Goal: Book appointment/travel/reservation

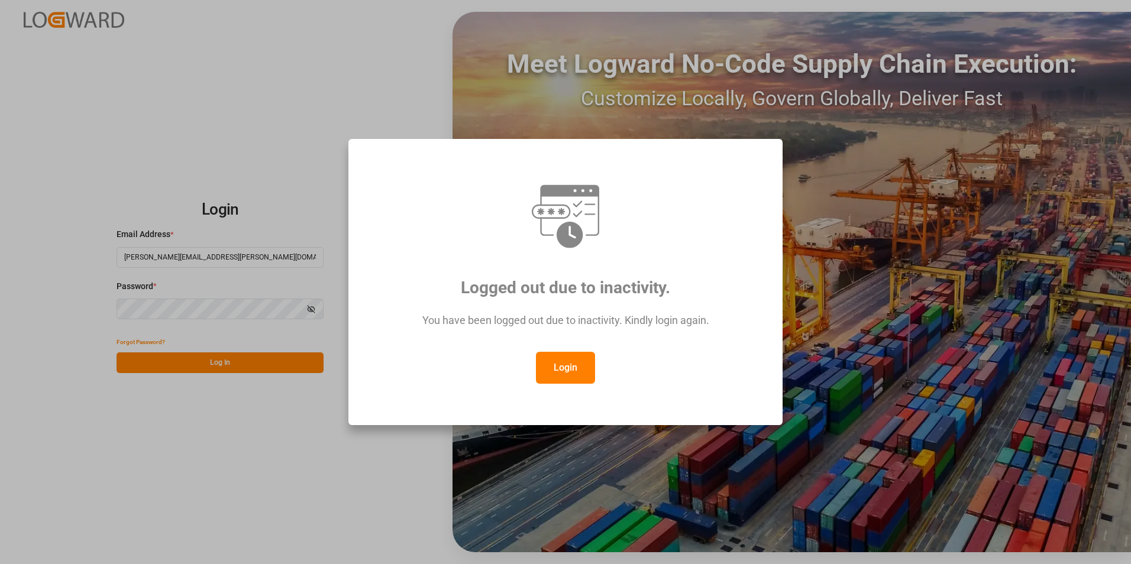
click at [567, 369] on button "Login" at bounding box center [565, 368] width 59 height 32
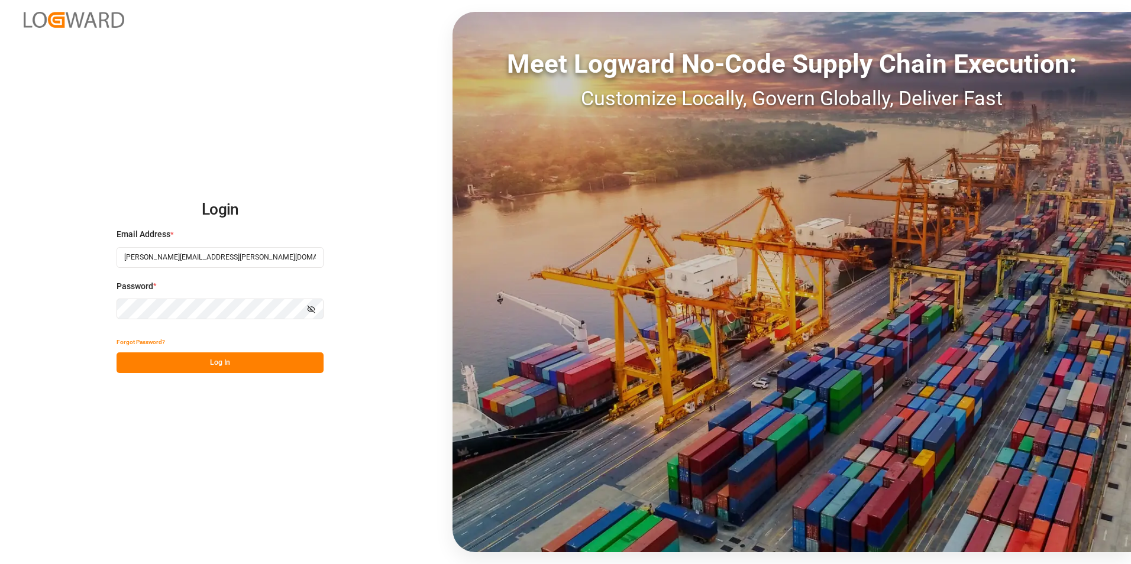
click at [170, 363] on button "Log In" at bounding box center [220, 363] width 207 height 21
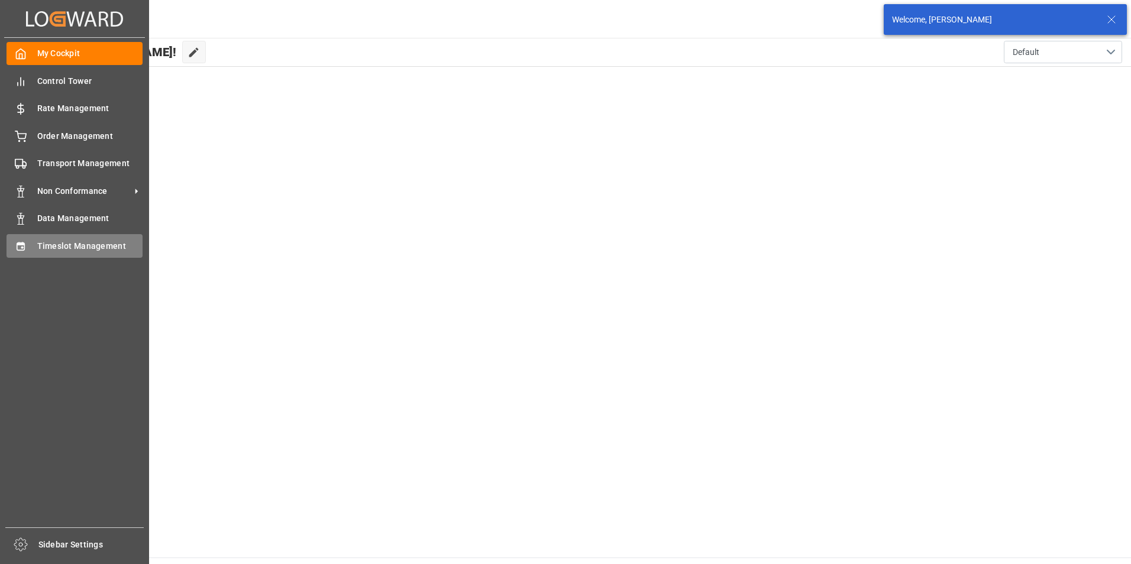
click at [44, 250] on span "Timeslot Management" at bounding box center [90, 246] width 106 height 12
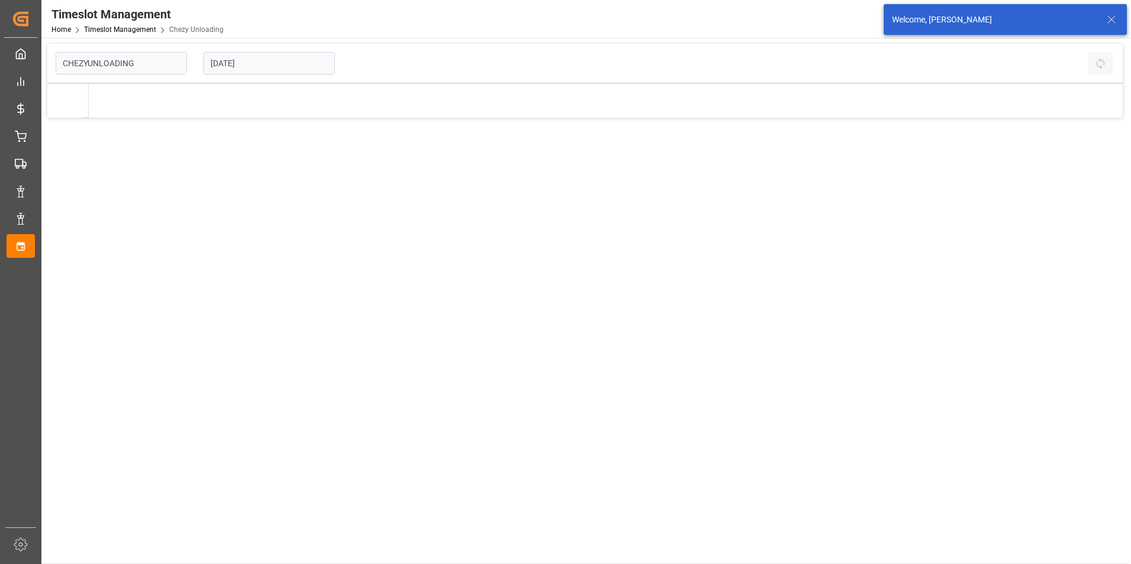
type input "Chezy Unloading"
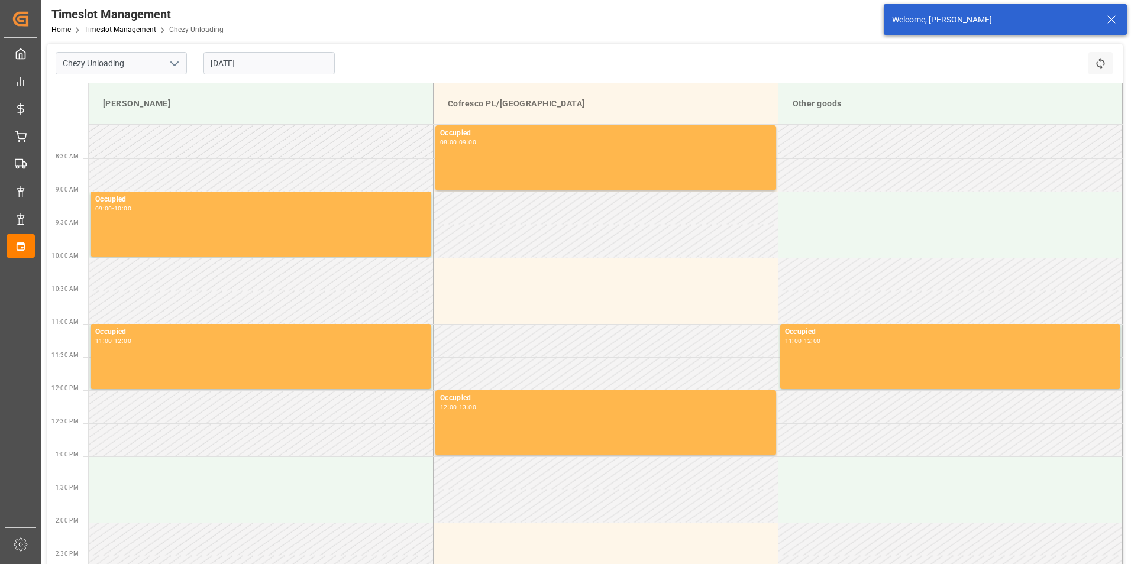
click at [288, 67] on input "[DATE]" at bounding box center [268, 63] width 131 height 22
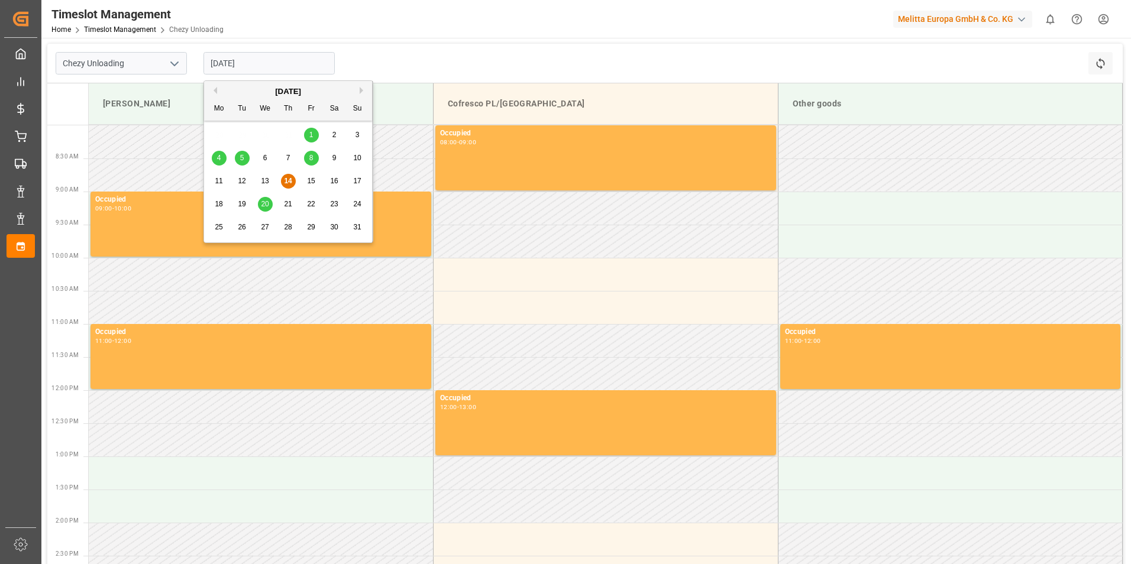
click at [285, 201] on span "21" at bounding box center [288, 204] width 8 height 8
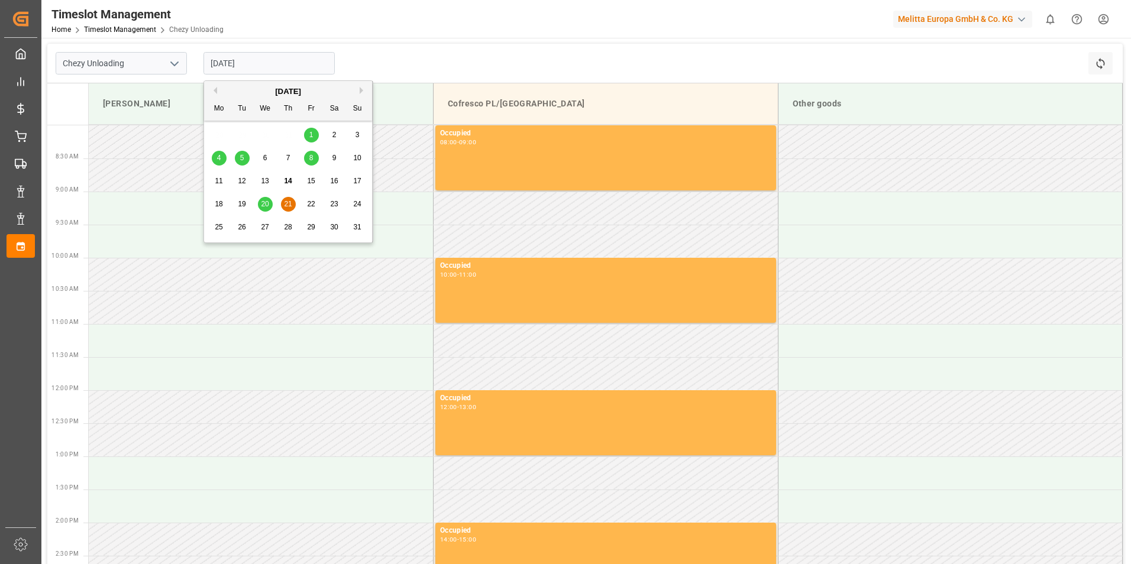
click at [270, 62] on input "[DATE]" at bounding box center [268, 63] width 131 height 22
click at [310, 203] on span "22" at bounding box center [311, 204] width 8 height 8
type input "[DATE]"
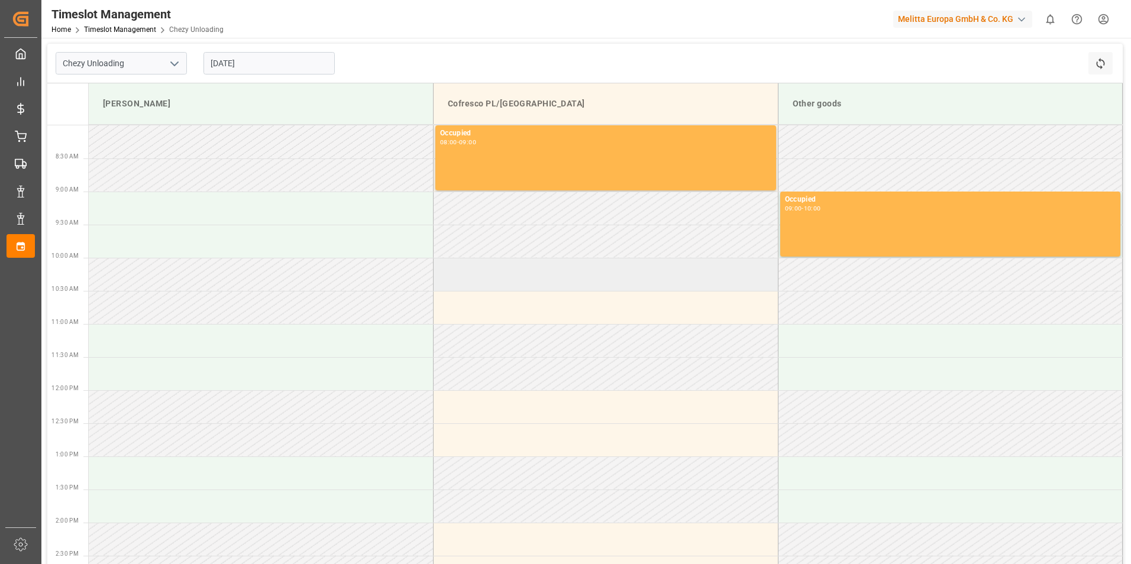
click at [501, 272] on td at bounding box center [606, 274] width 345 height 33
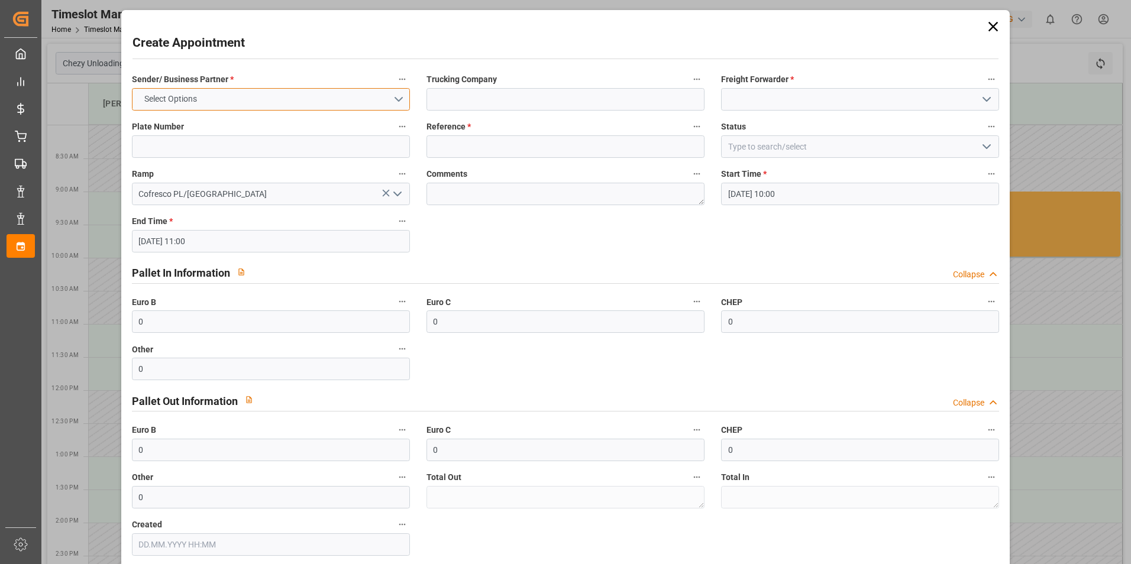
click at [242, 101] on button "Select Options" at bounding box center [271, 99] width 278 height 22
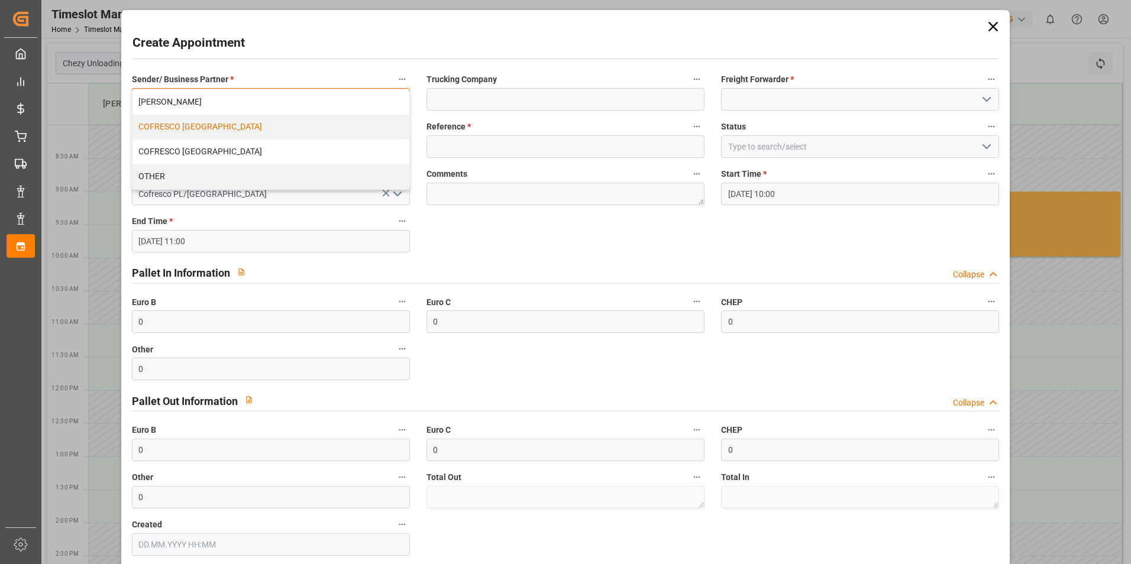
click at [240, 124] on div "COFRESCO [GEOGRAPHIC_DATA]" at bounding box center [270, 127] width 277 height 25
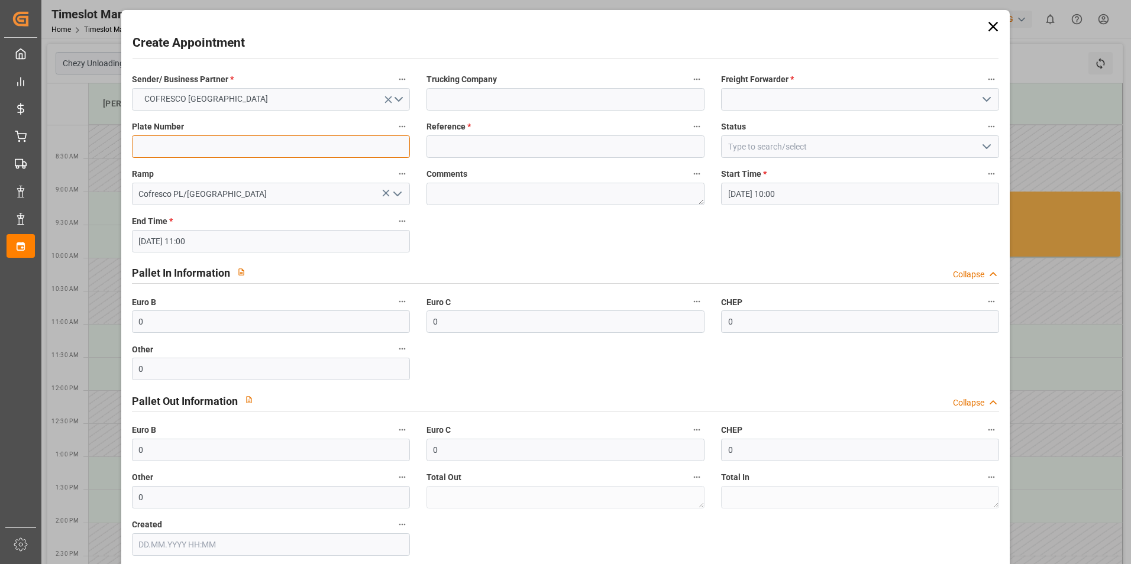
click at [234, 142] on input at bounding box center [271, 146] width 278 height 22
type input "488960"
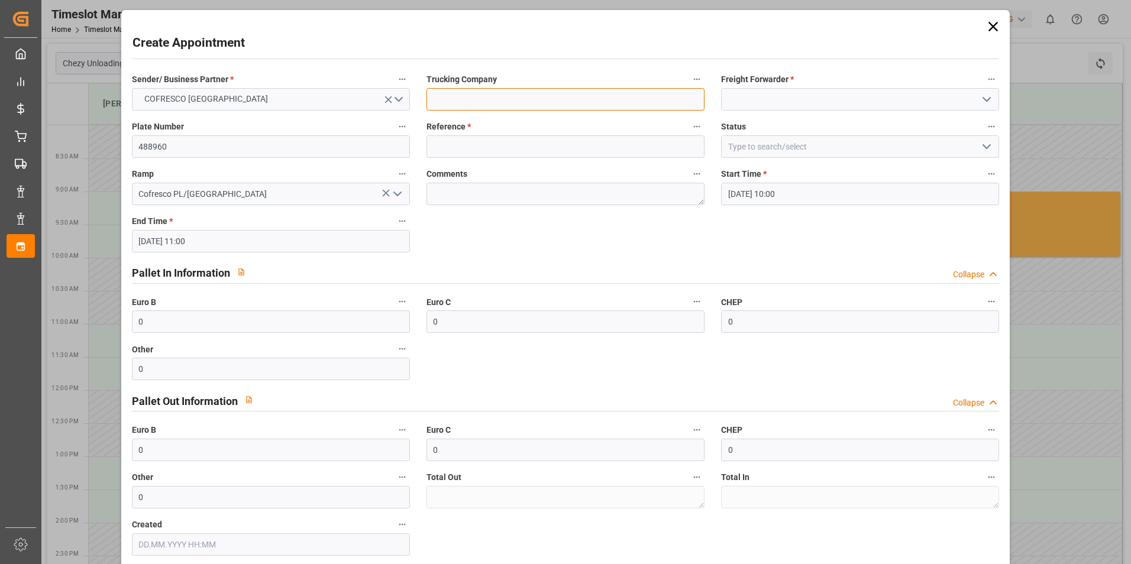
click at [448, 104] on input at bounding box center [565, 99] width 278 height 22
type input "Everest Logistics"
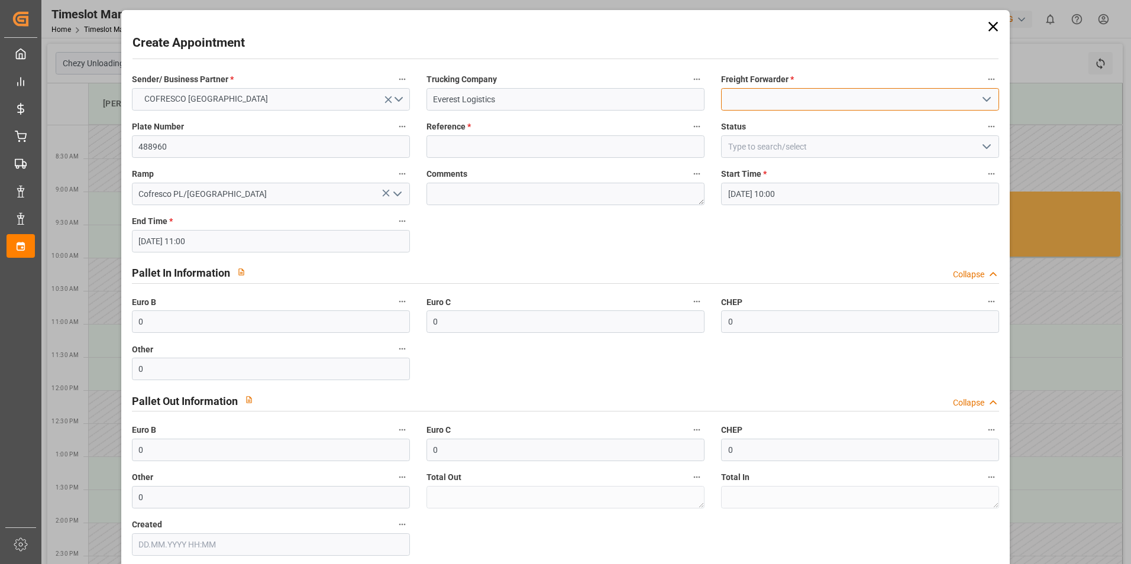
type input "Cofresco SPOT"
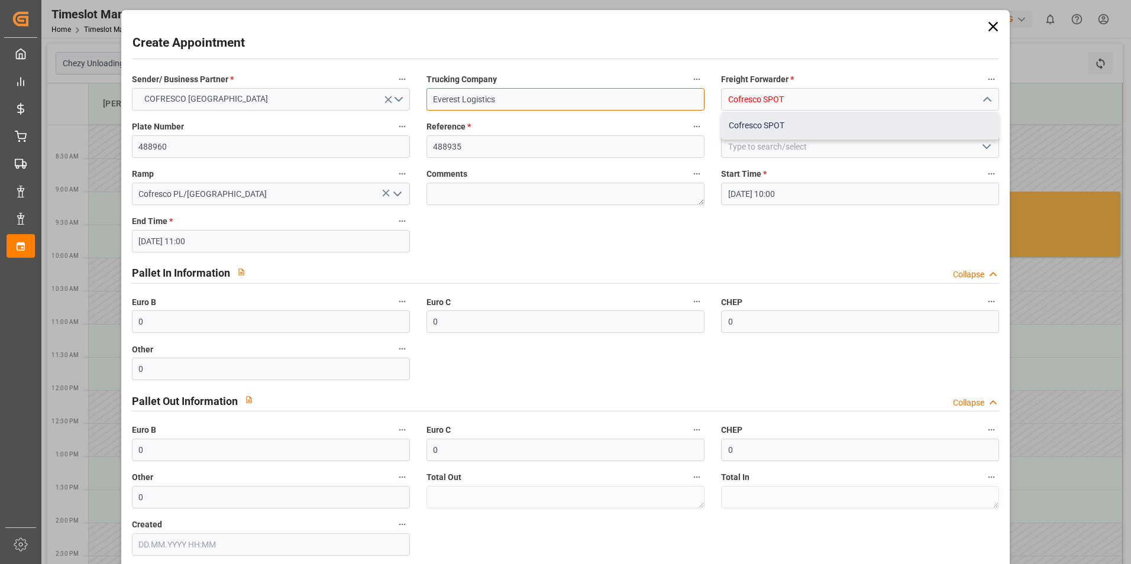
click at [771, 126] on div "Cofresco SPOT" at bounding box center [860, 125] width 277 height 27
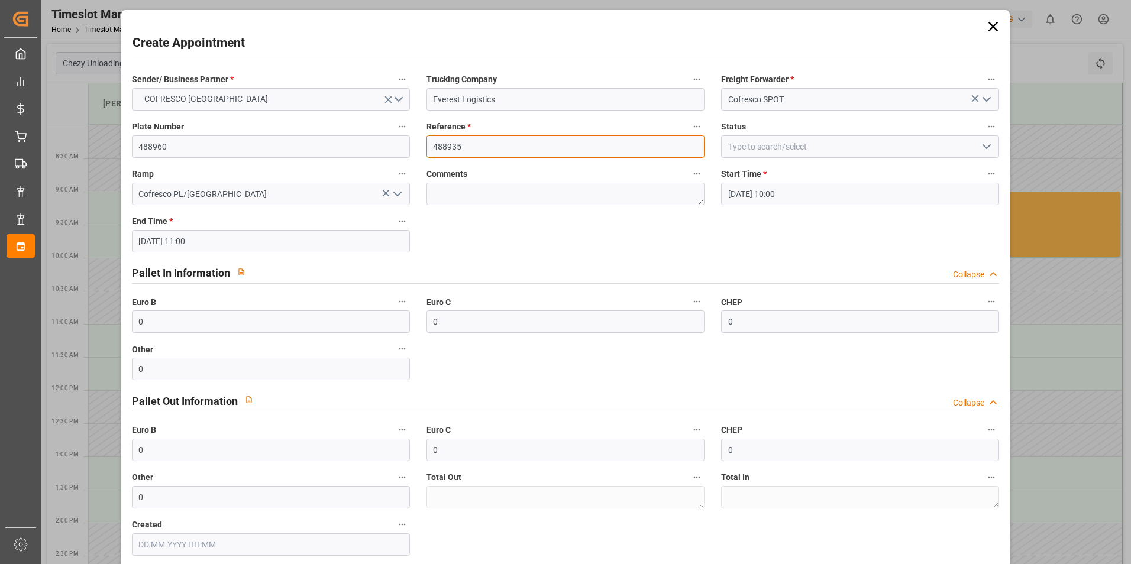
drag, startPoint x: 477, startPoint y: 150, endPoint x: 451, endPoint y: 148, distance: 26.1
click at [451, 148] on input "488935" at bounding box center [565, 146] width 278 height 22
type input "488960"
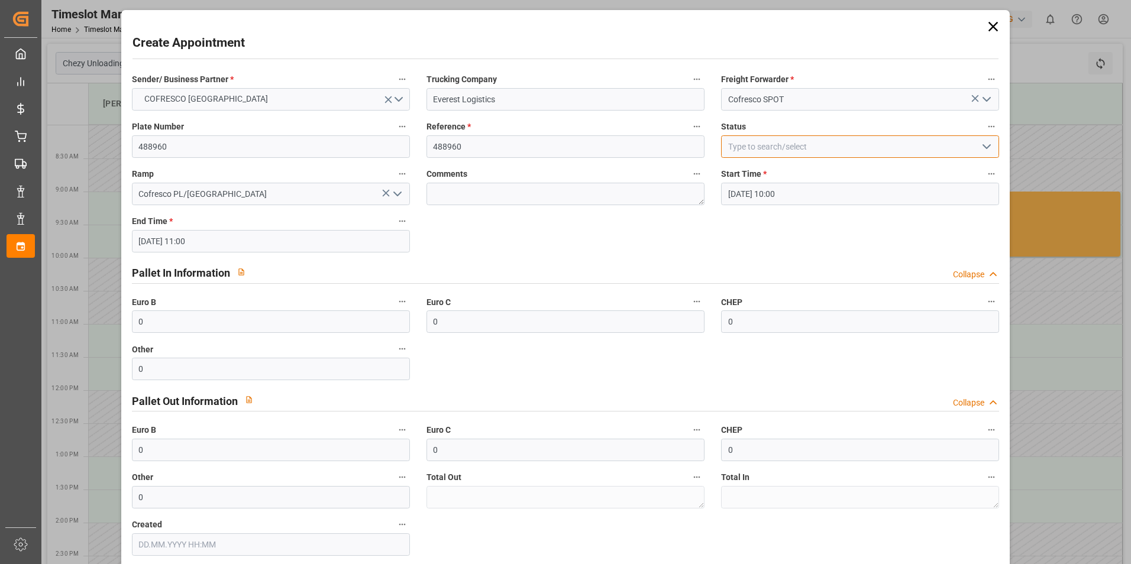
click at [967, 149] on input at bounding box center [860, 146] width 278 height 22
click at [984, 146] on icon "open menu" at bounding box center [987, 147] width 14 height 14
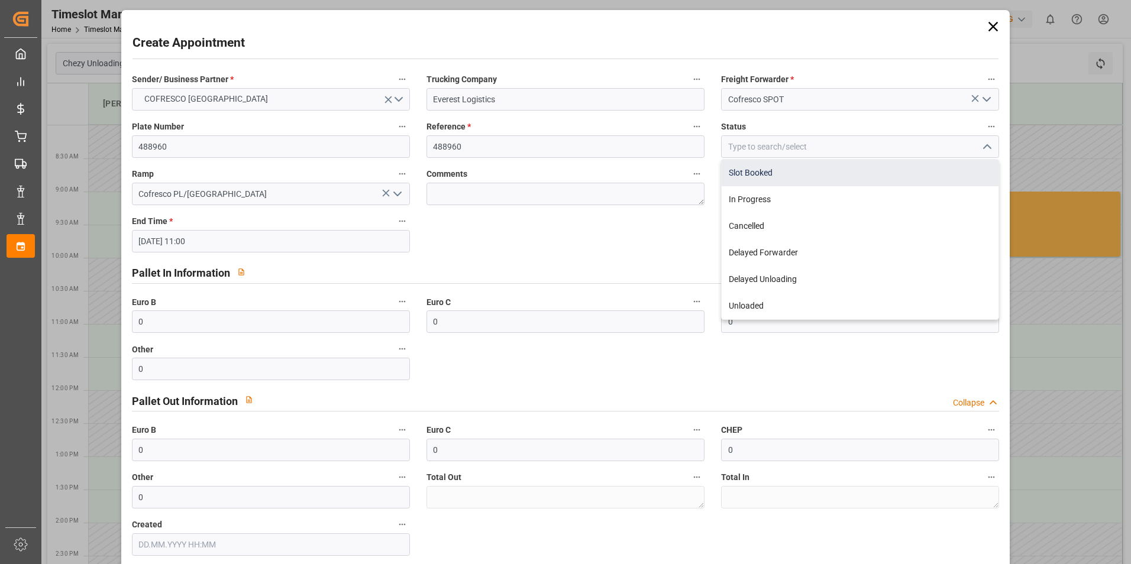
click at [777, 170] on div "Slot Booked" at bounding box center [860, 173] width 277 height 27
type input "Slot Booked"
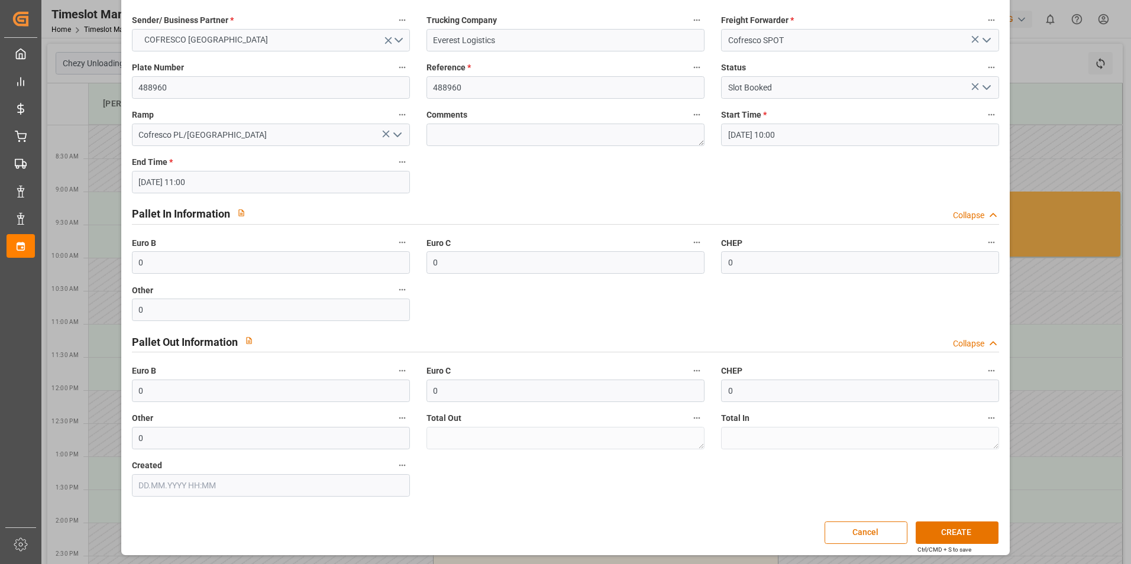
scroll to position [60, 0]
click at [943, 526] on button "CREATE" at bounding box center [957, 532] width 83 height 22
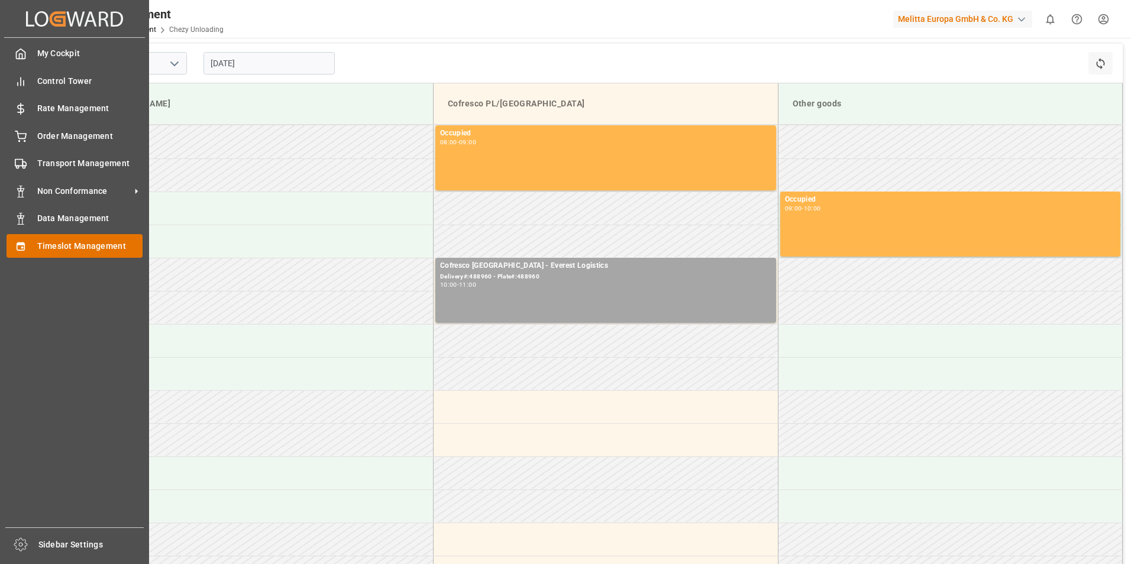
click at [35, 247] on div "Timeslot Management Timeslot Management" at bounding box center [75, 245] width 136 height 23
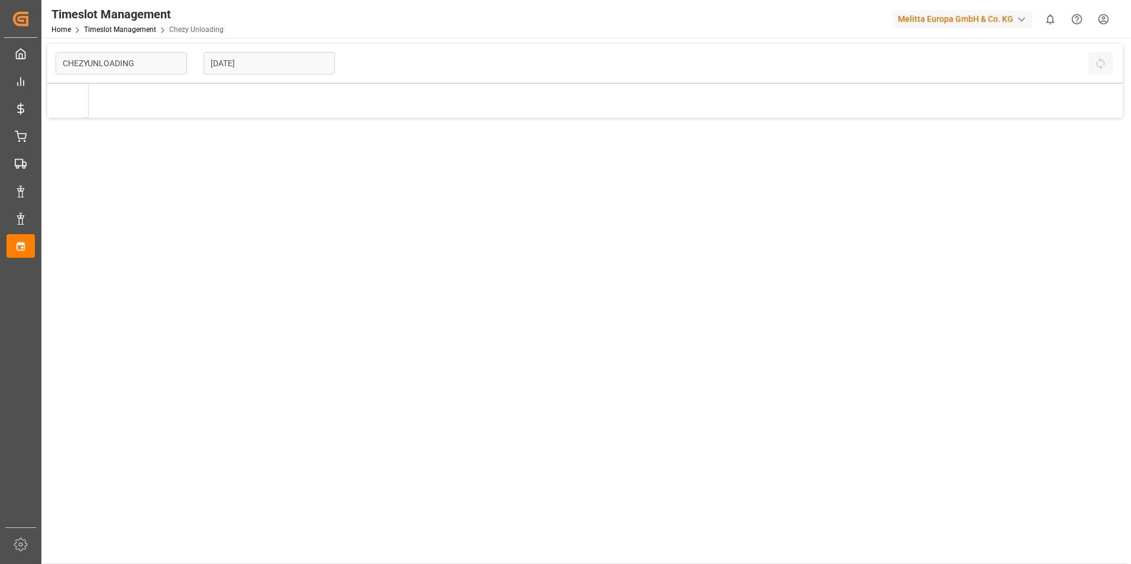
type input "Chezy Unloading"
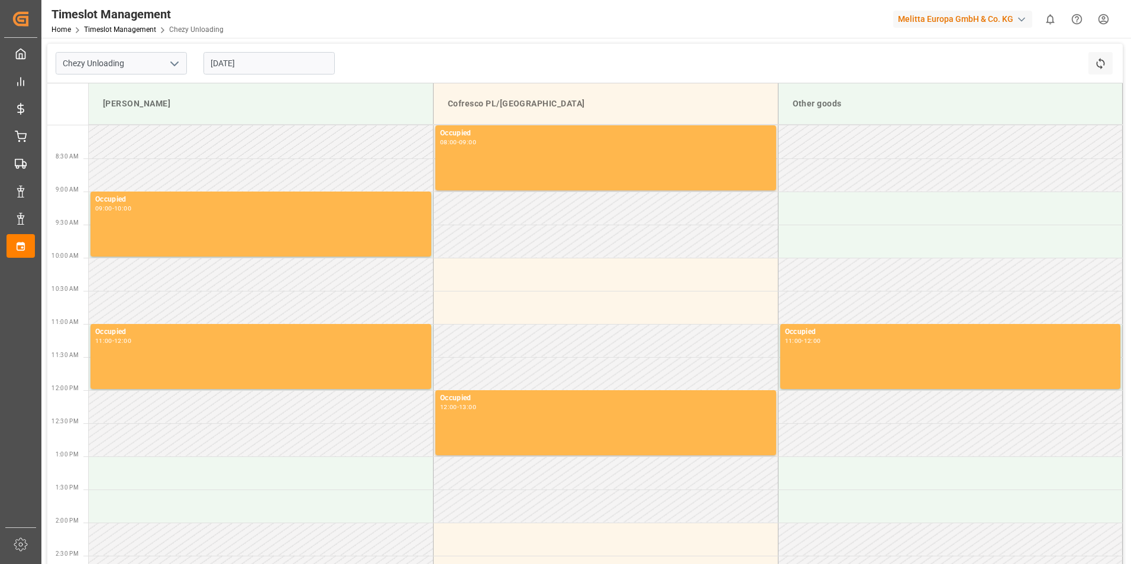
click at [1103, 20] on html "Created by potrace 1.15, written by [PERSON_NAME] [DATE]-[DATE] Created by potr…" at bounding box center [565, 282] width 1131 height 564
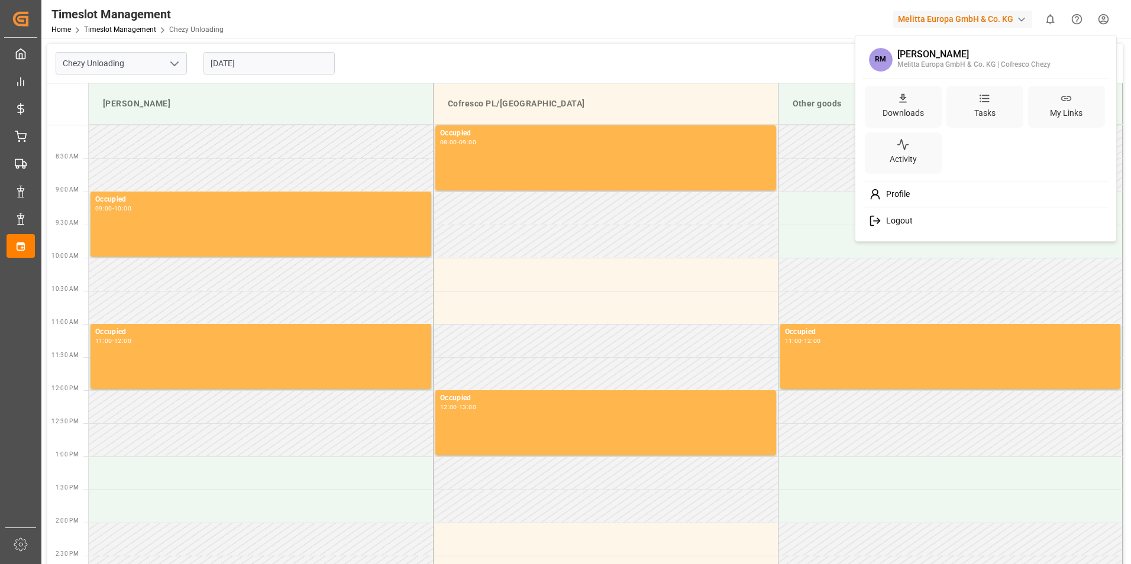
click at [280, 62] on html "Created by potrace 1.15, written by [PERSON_NAME] [DATE]-[DATE] Created by potr…" at bounding box center [565, 282] width 1131 height 564
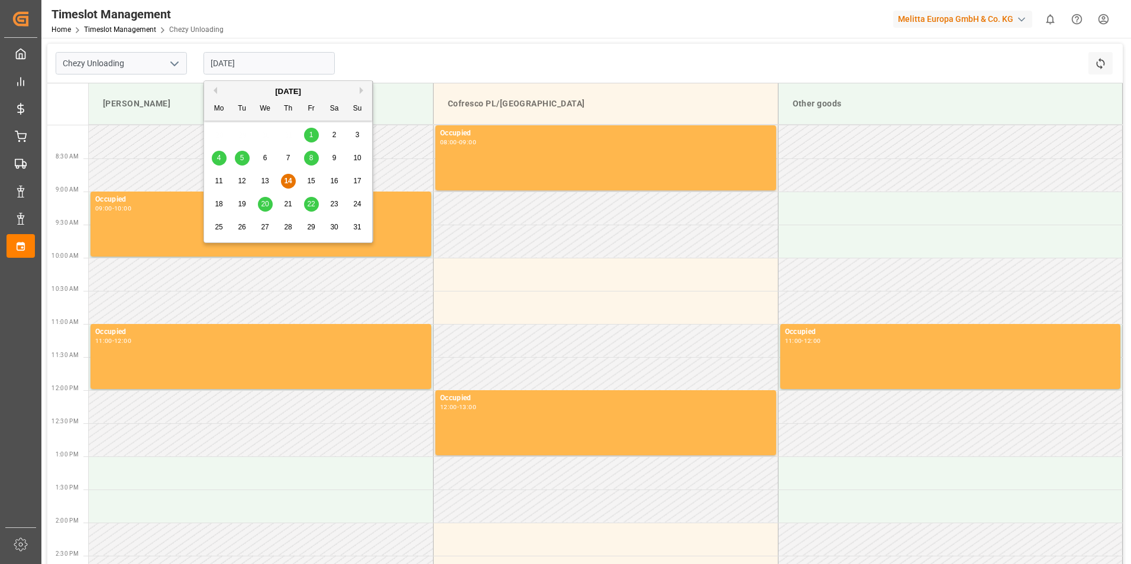
click at [272, 67] on input "[DATE]" at bounding box center [268, 63] width 131 height 22
click at [219, 206] on span "18" at bounding box center [219, 204] width 8 height 8
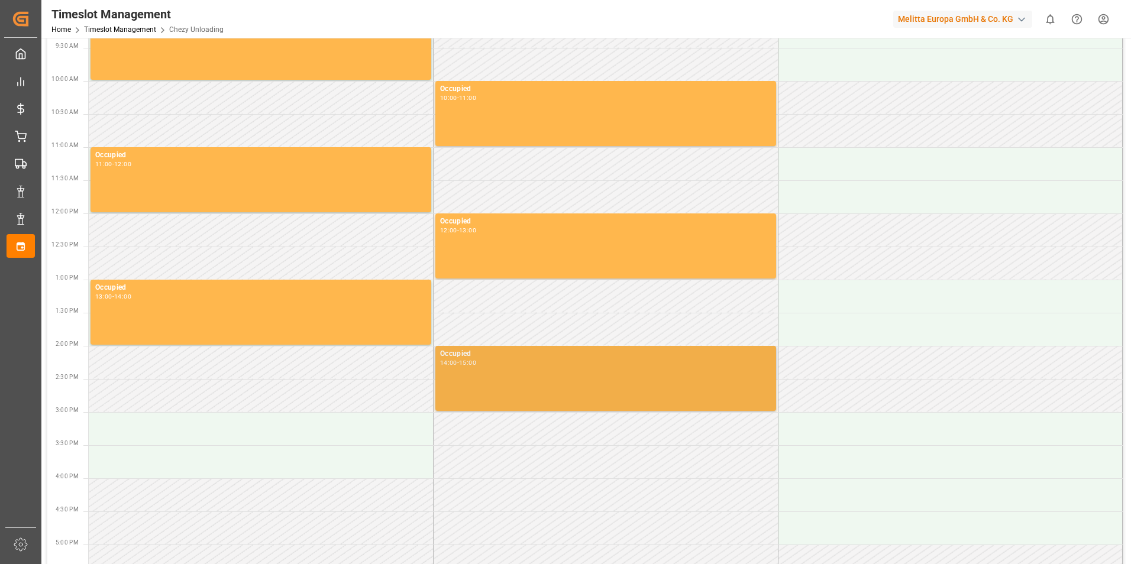
scroll to position [177, 0]
click at [523, 370] on div "Occupied 14:00 - 15:00" at bounding box center [605, 378] width 331 height 60
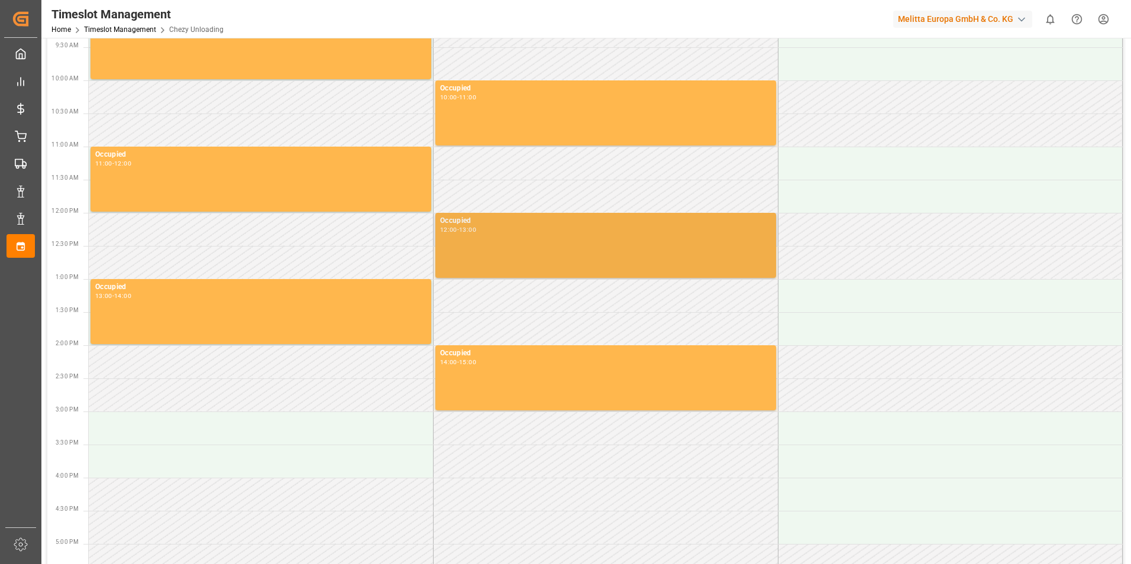
click at [515, 247] on div "Occupied 12:00 - 13:00" at bounding box center [605, 245] width 331 height 60
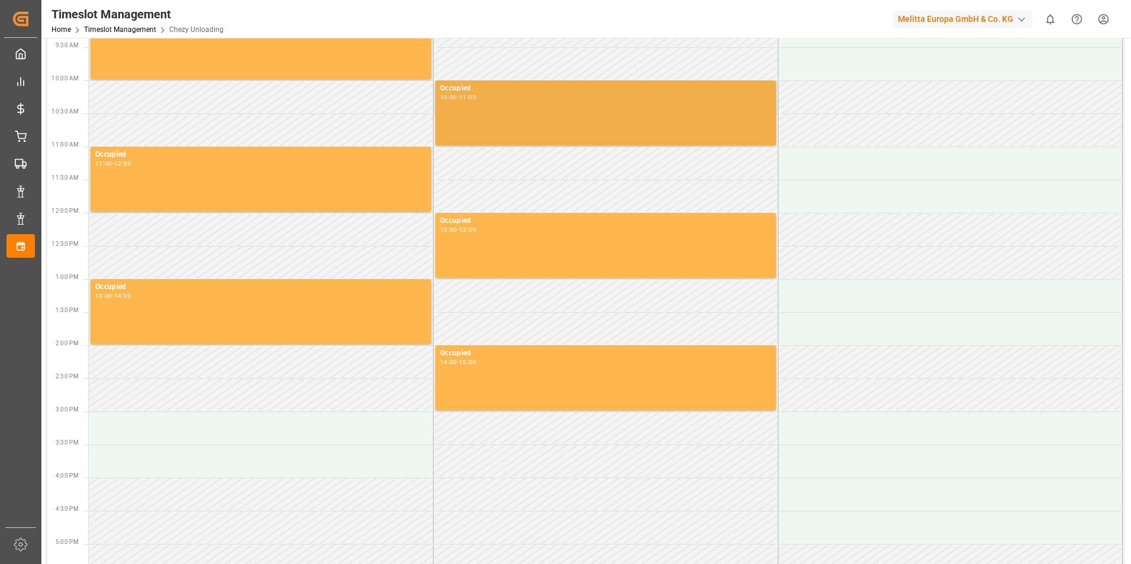
click at [521, 121] on div "Occupied 10:00 - 11:00" at bounding box center [605, 113] width 331 height 60
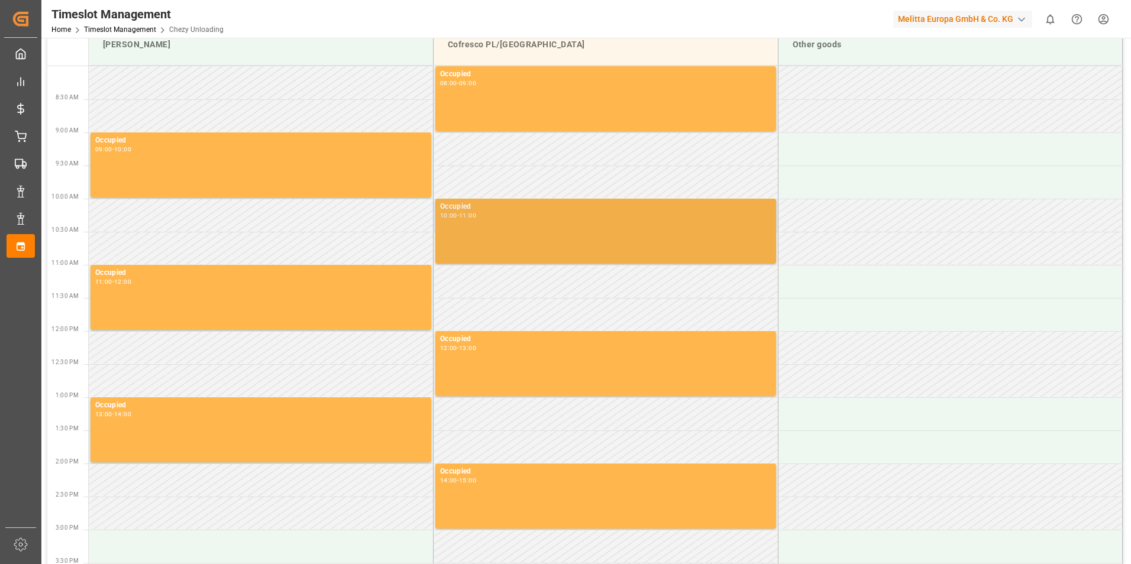
scroll to position [0, 0]
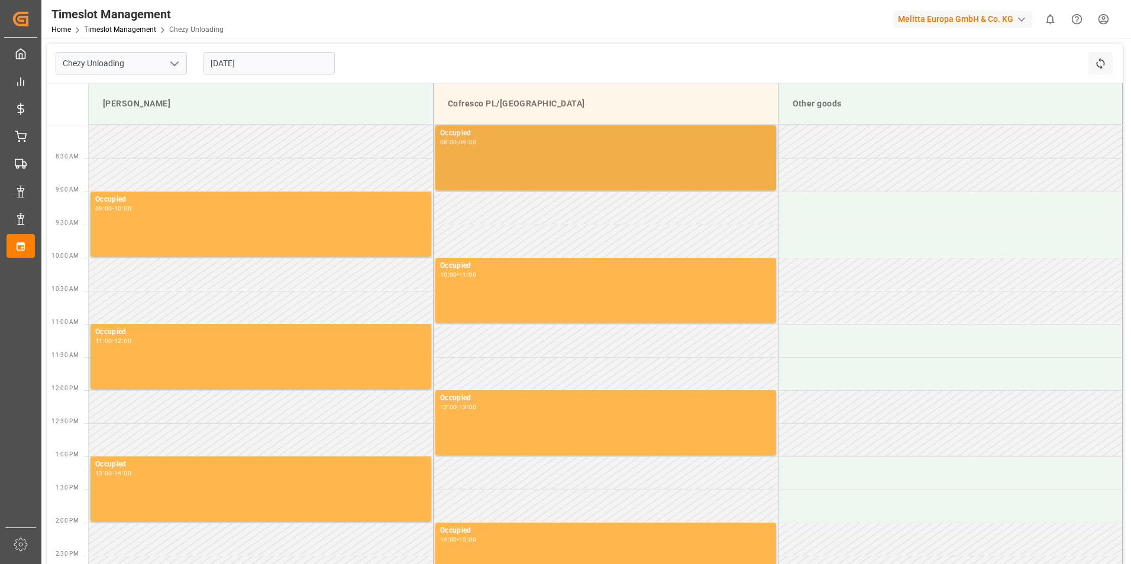
click at [543, 156] on div "Occupied 08:00 - 09:00" at bounding box center [605, 158] width 331 height 60
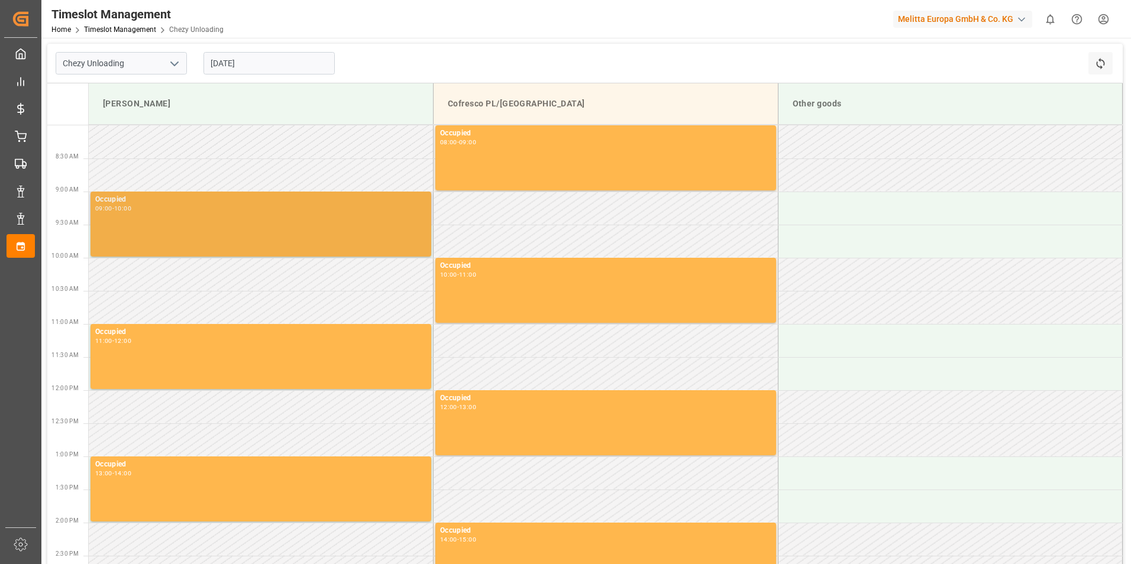
click at [154, 245] on div "Occupied 09:00 - 10:00" at bounding box center [260, 224] width 331 height 60
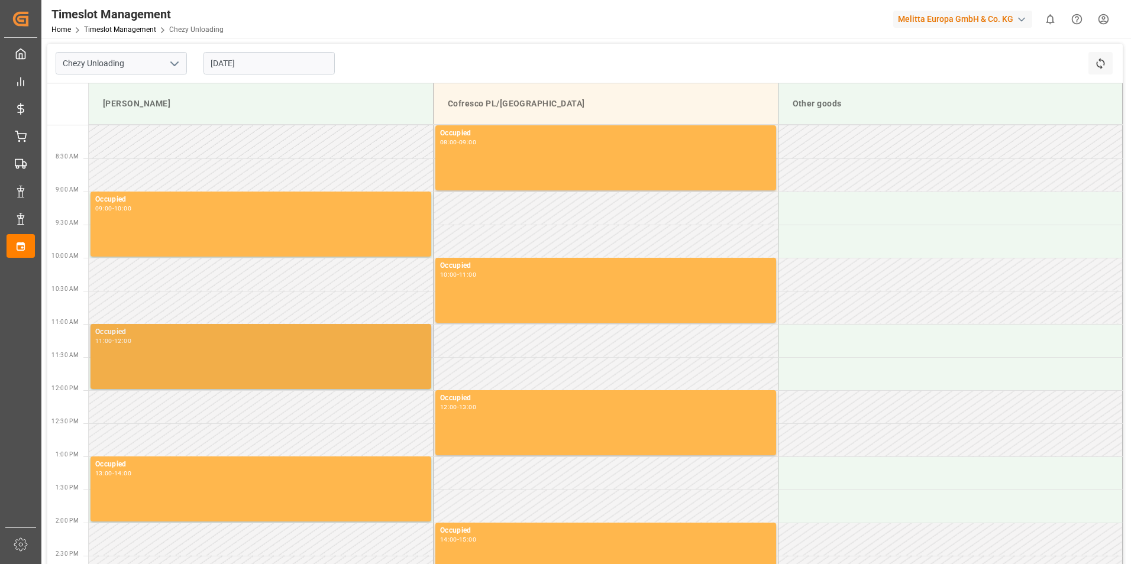
click at [180, 363] on div "Occupied 11:00 - 12:00" at bounding box center [260, 357] width 331 height 60
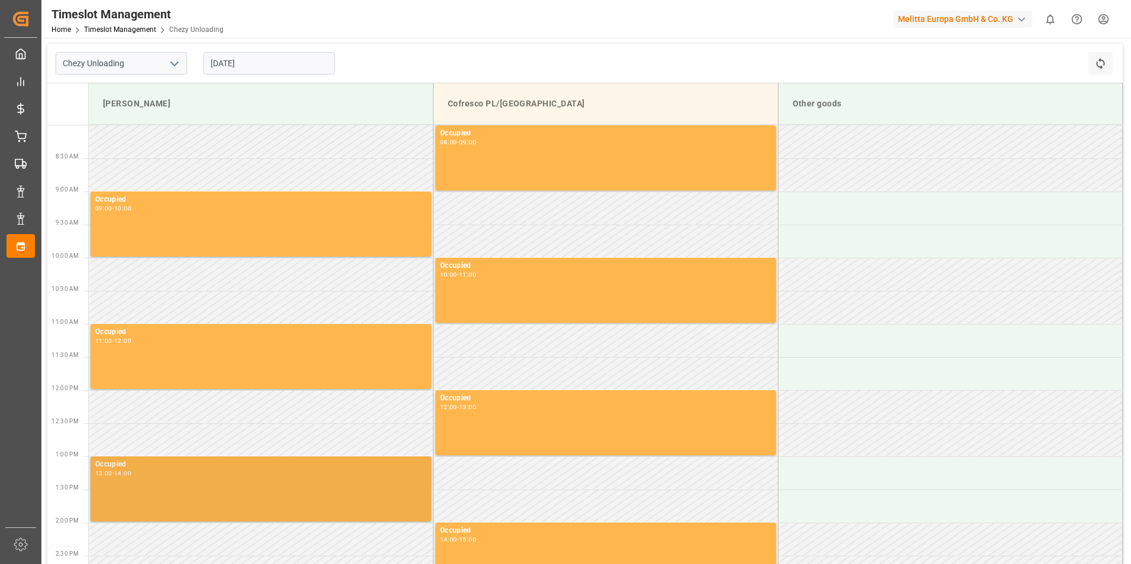
drag, startPoint x: 167, startPoint y: 538, endPoint x: 184, endPoint y: 489, distance: 51.4
click at [168, 533] on td at bounding box center [261, 539] width 345 height 33
click at [186, 484] on div "Occupied 13:00 - 14:00" at bounding box center [260, 489] width 331 height 60
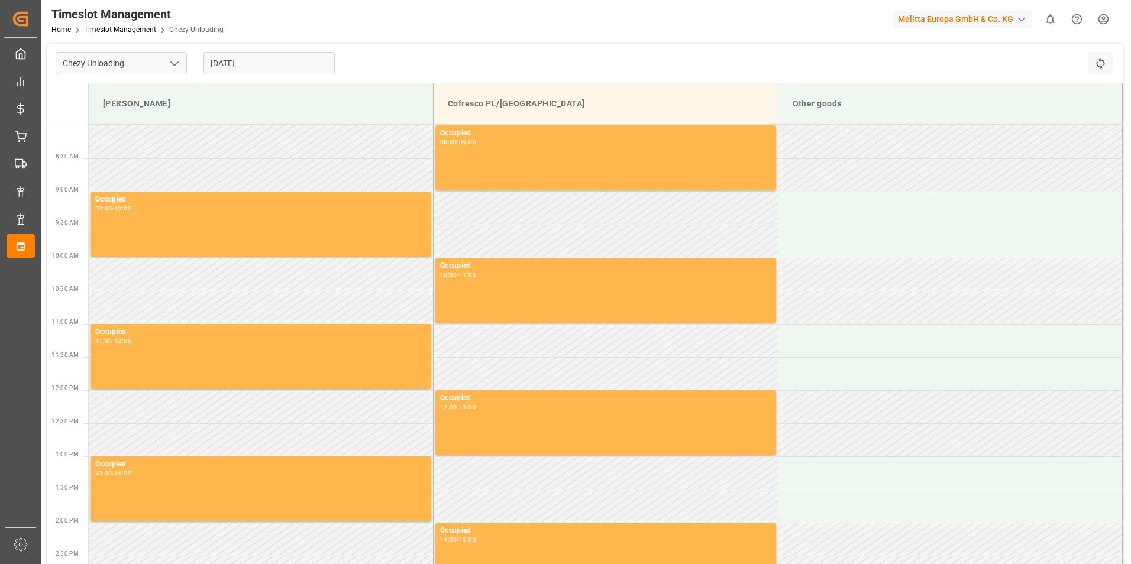
click at [257, 62] on input "[DATE]" at bounding box center [268, 63] width 131 height 22
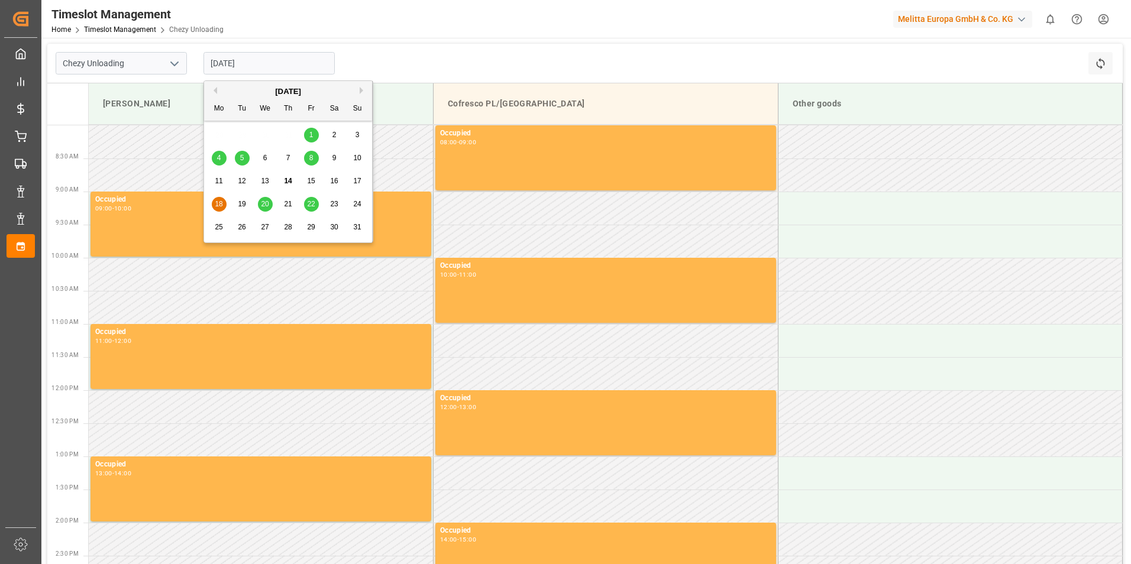
click at [238, 205] on span "19" at bounding box center [242, 204] width 8 height 8
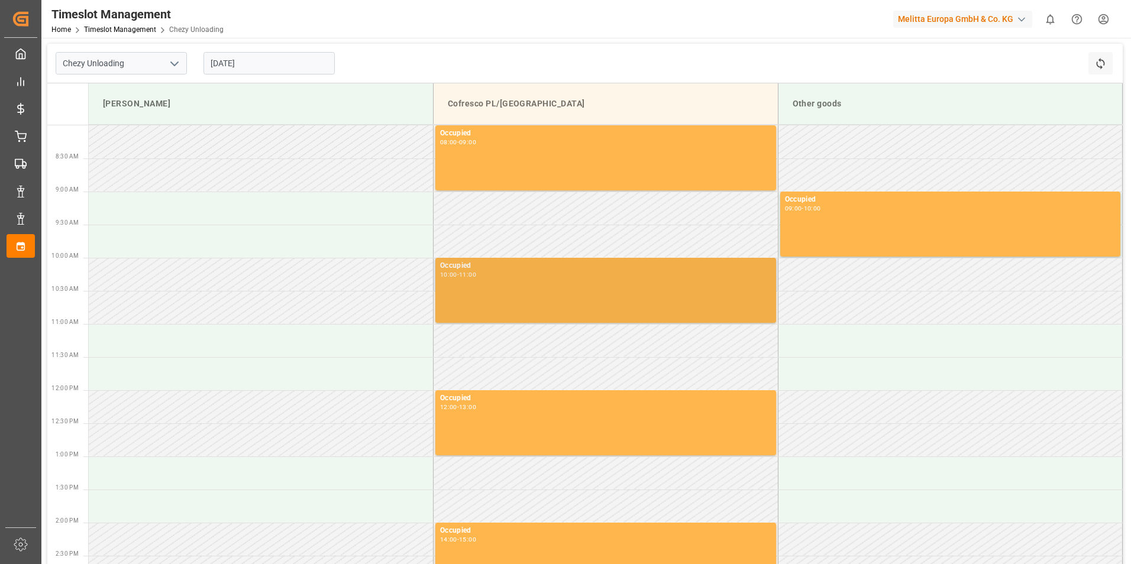
click at [481, 321] on div "Occupied 10:00 - 11:00" at bounding box center [605, 290] width 341 height 65
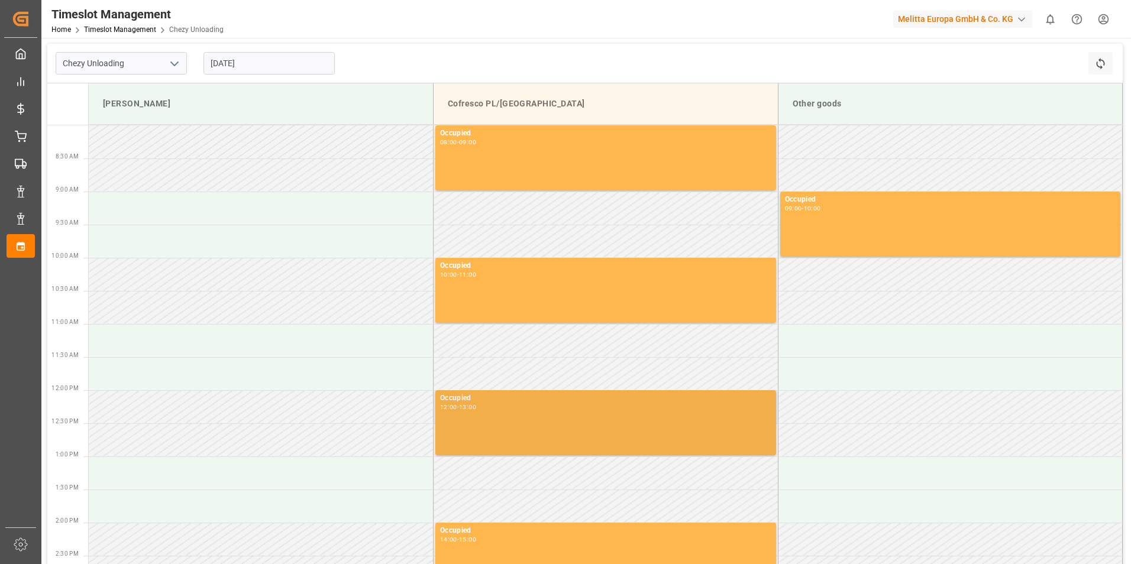
click at [515, 451] on div "Occupied 12:00 - 13:00" at bounding box center [605, 423] width 331 height 60
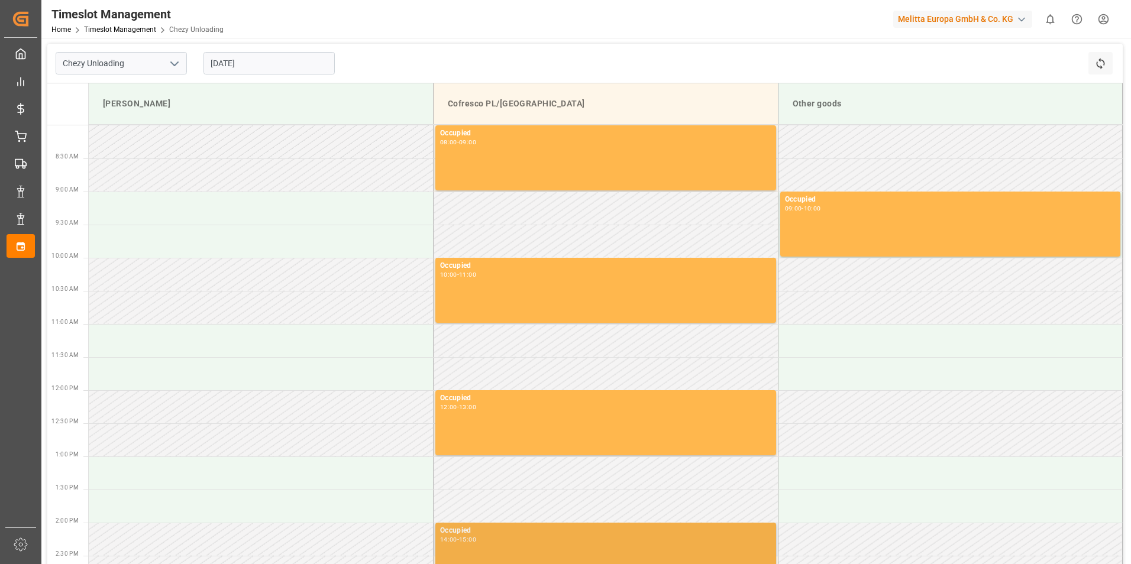
click at [526, 545] on div "Occupied 14:00 - 15:00" at bounding box center [605, 555] width 331 height 60
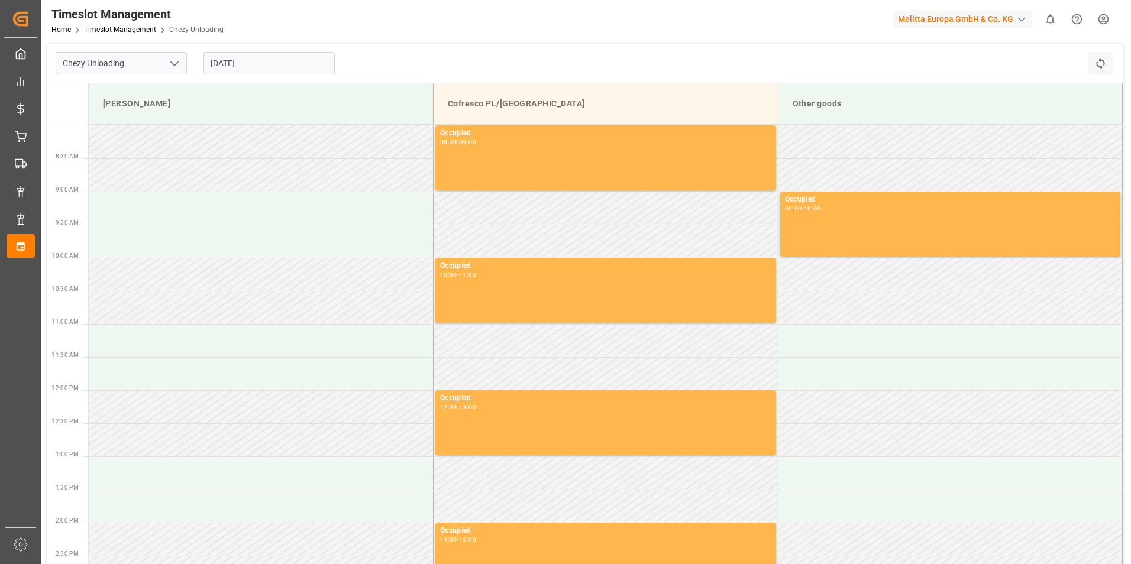
click at [265, 65] on input "[DATE]" at bounding box center [268, 63] width 131 height 22
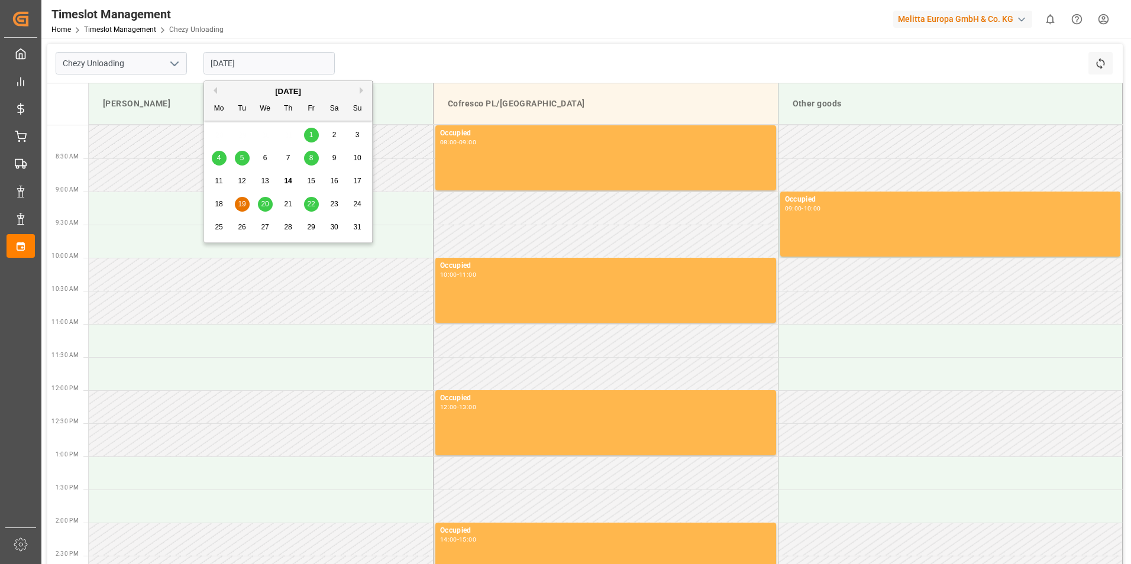
click at [287, 206] on span "21" at bounding box center [288, 204] width 8 height 8
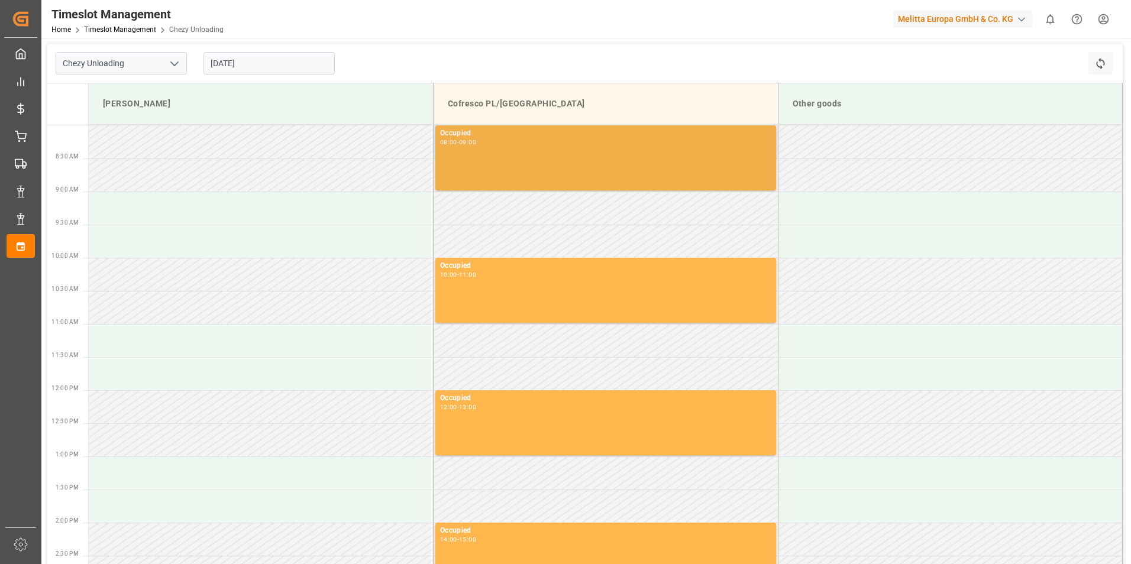
click at [558, 164] on div "Occupied 08:00 - 09:00" at bounding box center [605, 158] width 331 height 60
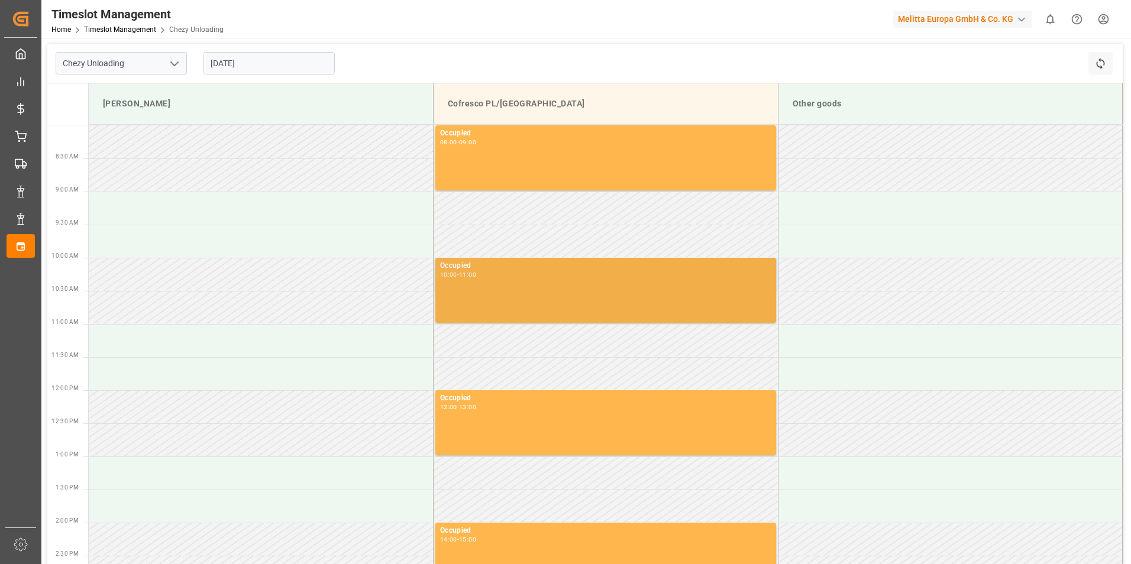
click at [491, 308] on div "Occupied 10:00 - 11:00" at bounding box center [605, 290] width 331 height 60
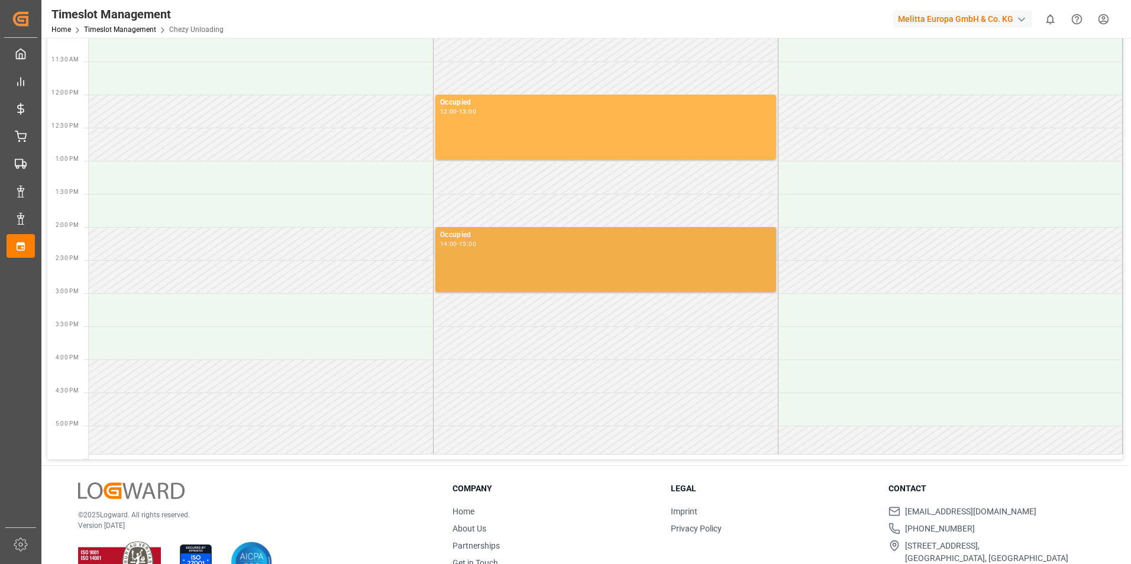
click at [554, 243] on div "14:00 - 15:00" at bounding box center [605, 244] width 331 height 7
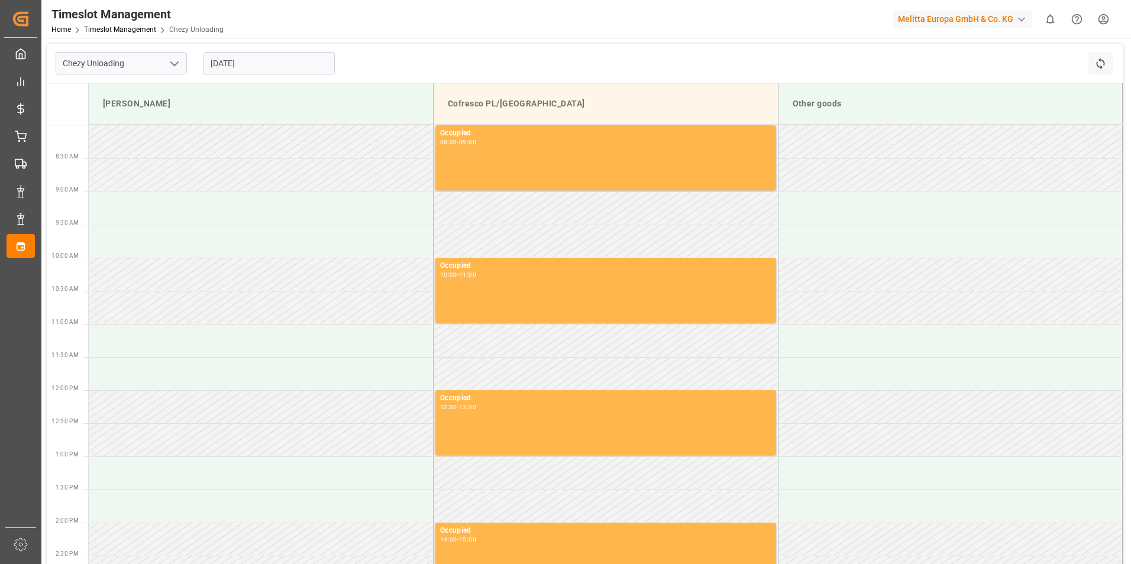
click at [289, 59] on input "[DATE]" at bounding box center [268, 63] width 131 height 22
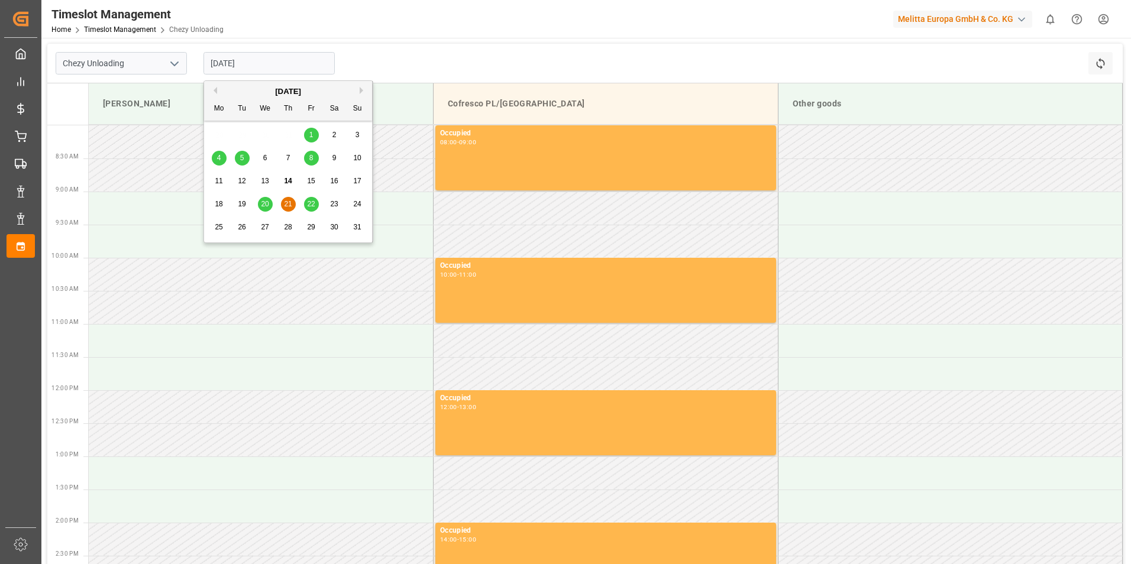
click at [312, 205] on span "22" at bounding box center [311, 204] width 8 height 8
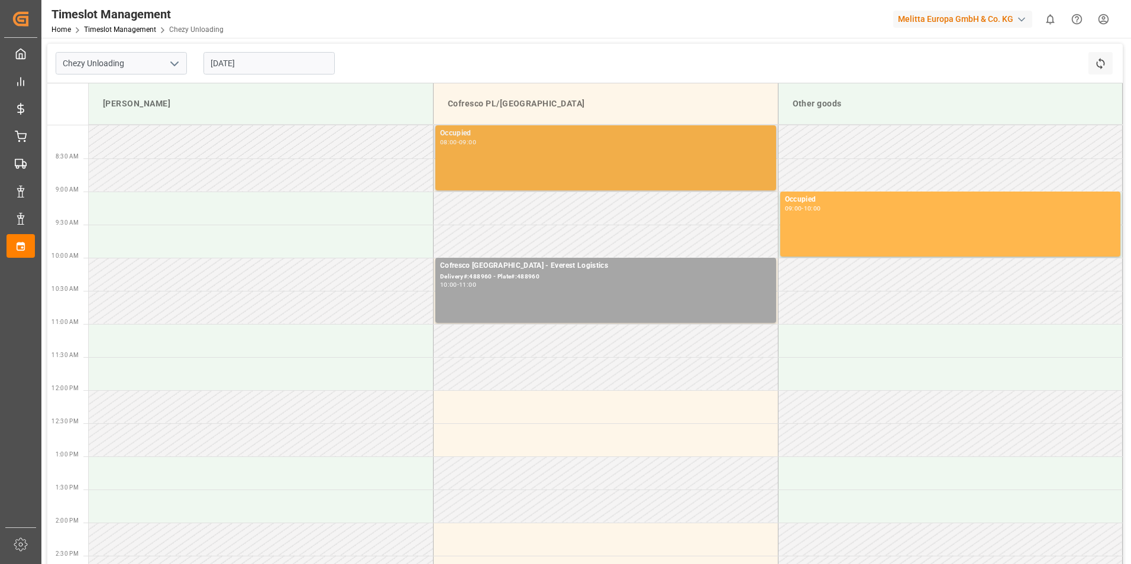
click at [505, 140] on div "08:00 - 09:00" at bounding box center [605, 143] width 331 height 7
click at [442, 172] on div "Occupied 08:00 - 09:00" at bounding box center [605, 157] width 341 height 65
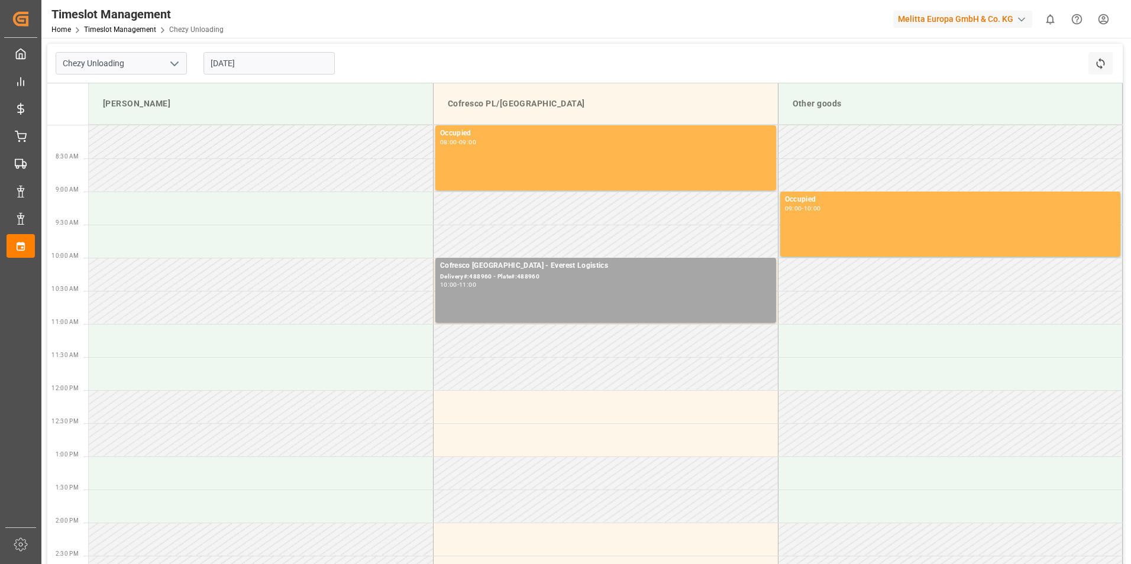
drag, startPoint x: 442, startPoint y: 172, endPoint x: 358, endPoint y: 118, distance: 99.8
click at [509, 180] on div "Occupied 08:00 - 09:00" at bounding box center [605, 158] width 331 height 60
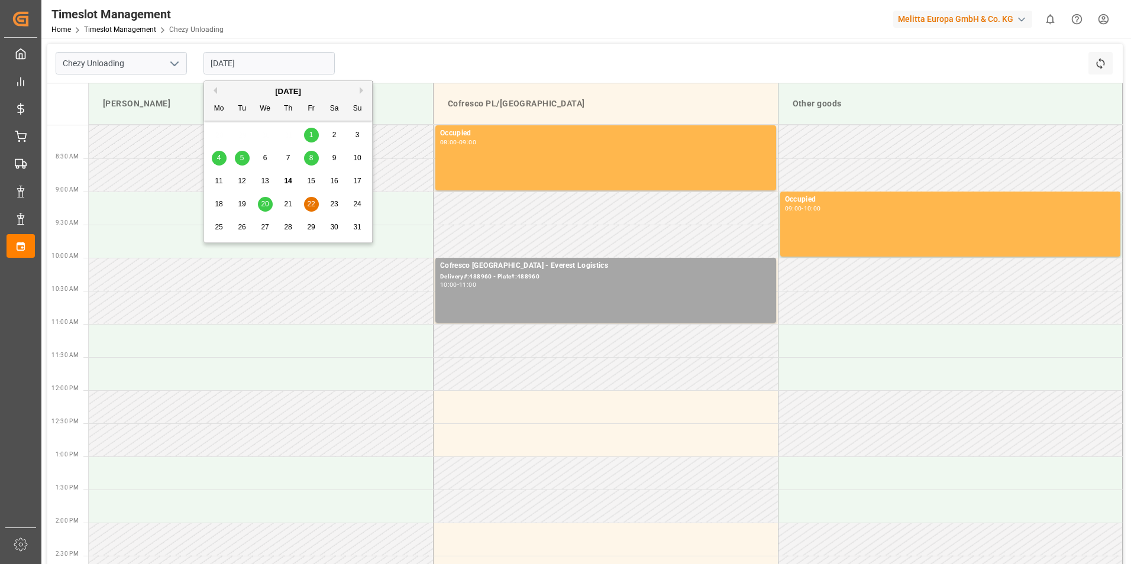
click at [274, 66] on input "[DATE]" at bounding box center [268, 63] width 131 height 22
click at [219, 199] on div "18" at bounding box center [219, 205] width 15 height 14
type input "[DATE]"
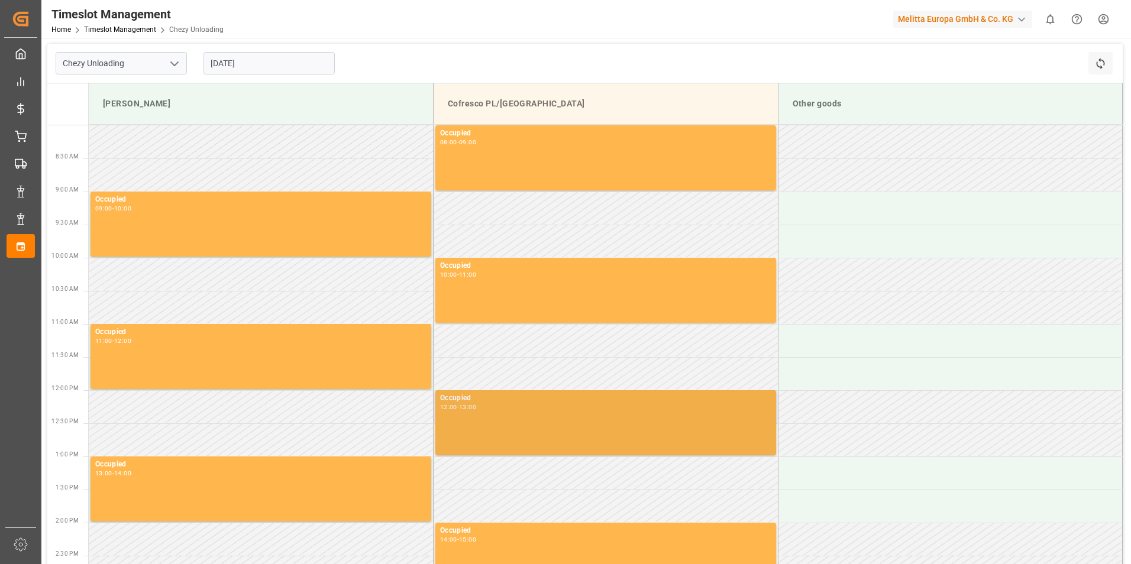
click at [506, 442] on div "Occupied 12:00 - 13:00" at bounding box center [605, 423] width 331 height 60
drag, startPoint x: 506, startPoint y: 442, endPoint x: 506, endPoint y: 418, distance: 23.7
click at [506, 418] on div "Occupied 12:00 - 13:00" at bounding box center [605, 423] width 331 height 60
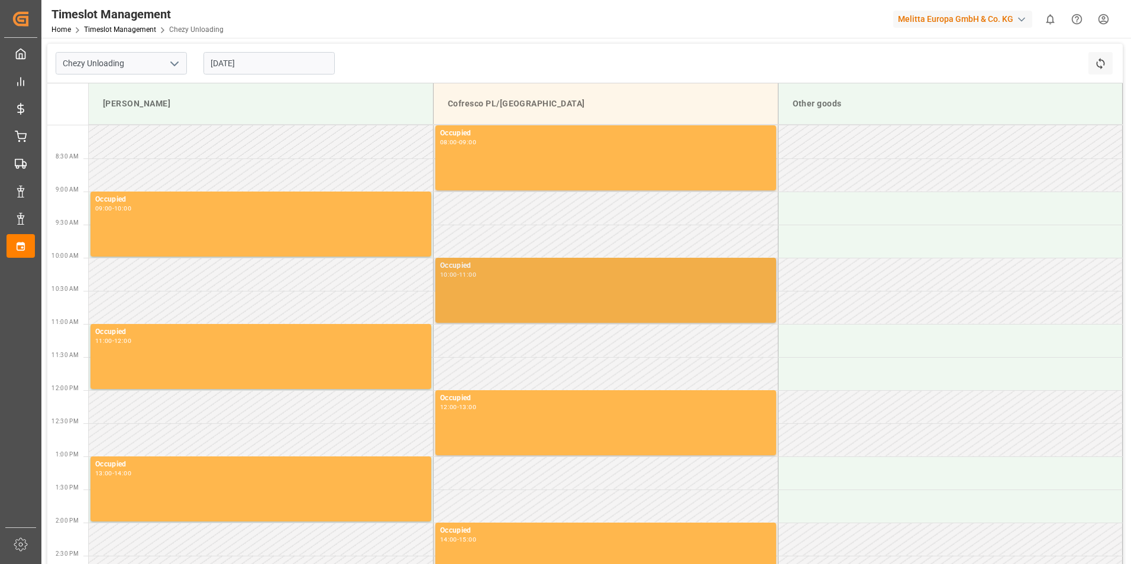
drag, startPoint x: 506, startPoint y: 418, endPoint x: 519, endPoint y: 273, distance: 145.6
click at [519, 273] on div "10:00 - 11:00" at bounding box center [605, 275] width 331 height 7
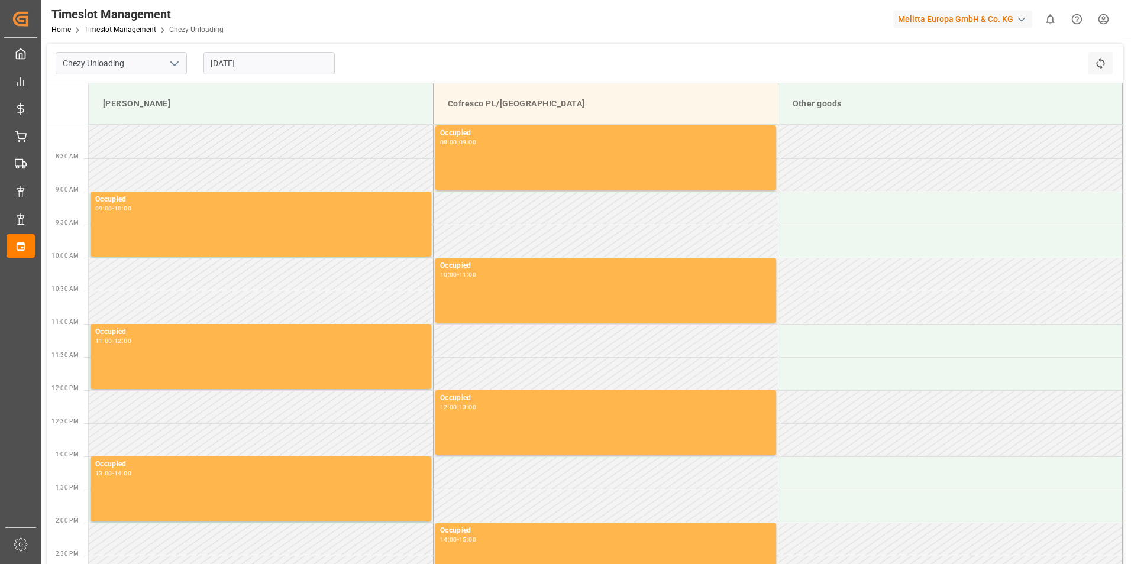
drag, startPoint x: 189, startPoint y: 183, endPoint x: 175, endPoint y: 190, distance: 15.9
click at [189, 183] on td at bounding box center [261, 175] width 345 height 33
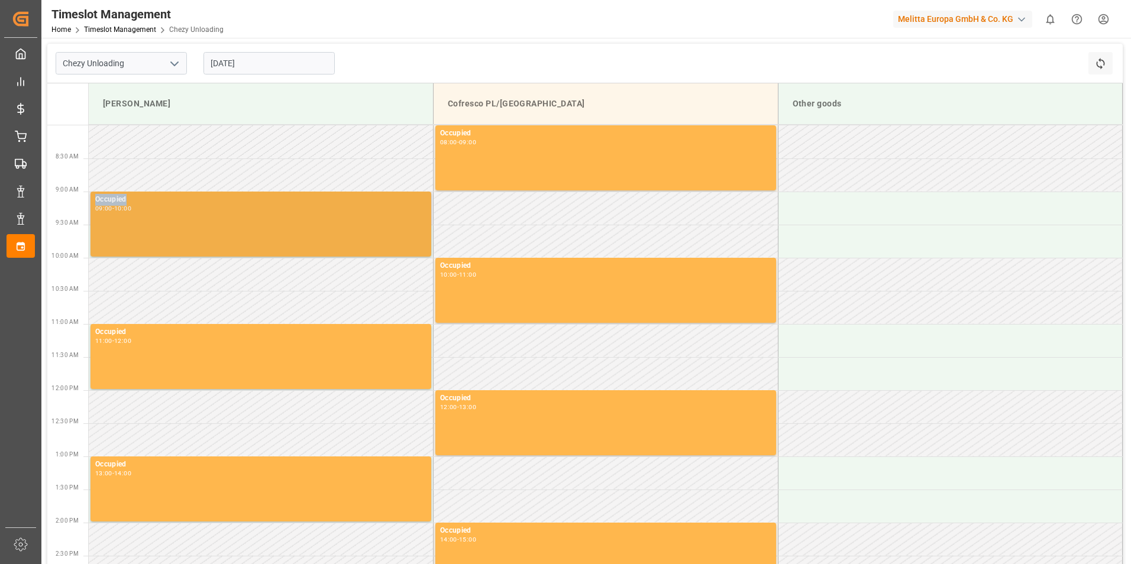
drag, startPoint x: 175, startPoint y: 190, endPoint x: 169, endPoint y: 197, distance: 8.8
click at [169, 197] on tbody "Occupied 08:00 - 09:00 Occupied 09:00 - 10:00 Occupied 10:00 - 11:00 Occupied 1…" at bounding box center [606, 437] width 1034 height 625
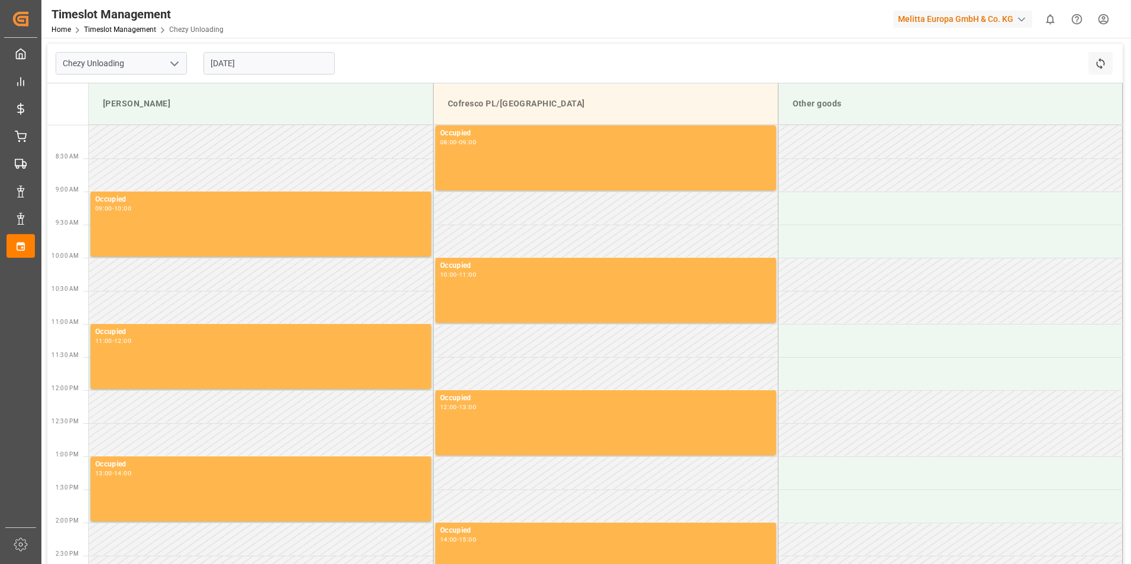
drag, startPoint x: 169, startPoint y: 197, endPoint x: 160, endPoint y: 258, distance: 61.6
click at [150, 225] on div "Occupied 09:00 - 10:00" at bounding box center [260, 224] width 331 height 60
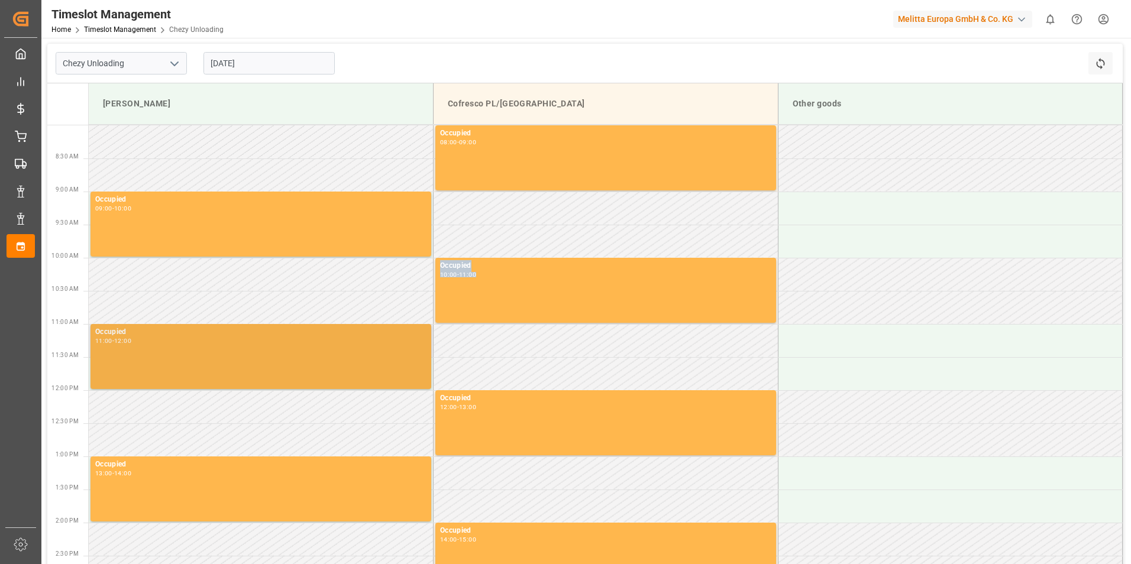
drag, startPoint x: 163, startPoint y: 277, endPoint x: 167, endPoint y: 341, distance: 64.6
click at [167, 341] on tbody "Occupied 08:00 - 09:00 Occupied 09:00 - 10:00 Occupied 10:00 - 11:00 Occupied 1…" at bounding box center [606, 437] width 1034 height 625
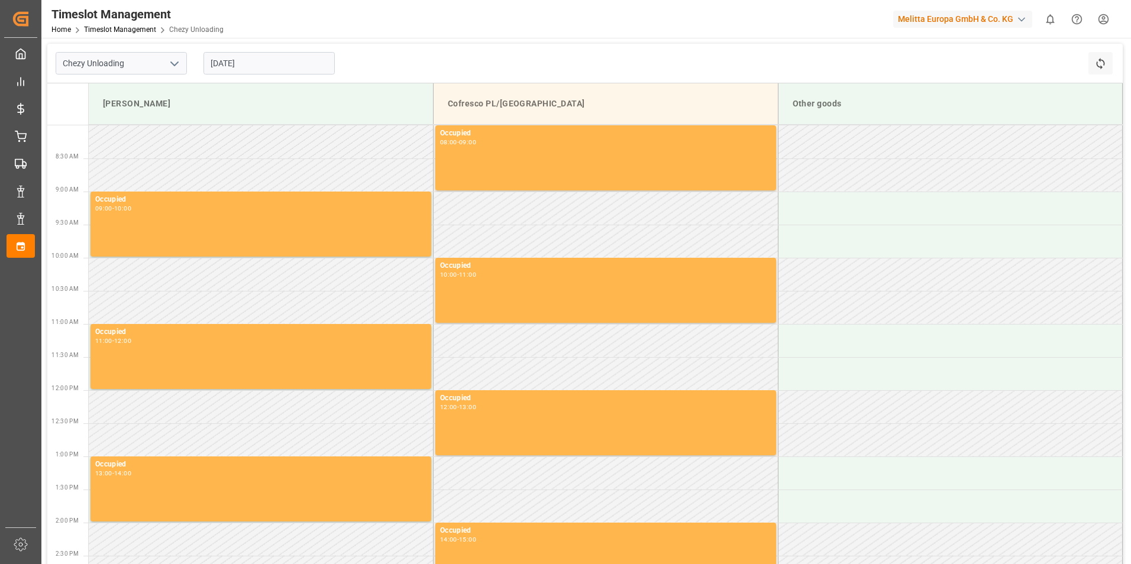
drag, startPoint x: 167, startPoint y: 341, endPoint x: 144, endPoint y: 400, distance: 62.9
click at [147, 402] on td at bounding box center [261, 406] width 345 height 33
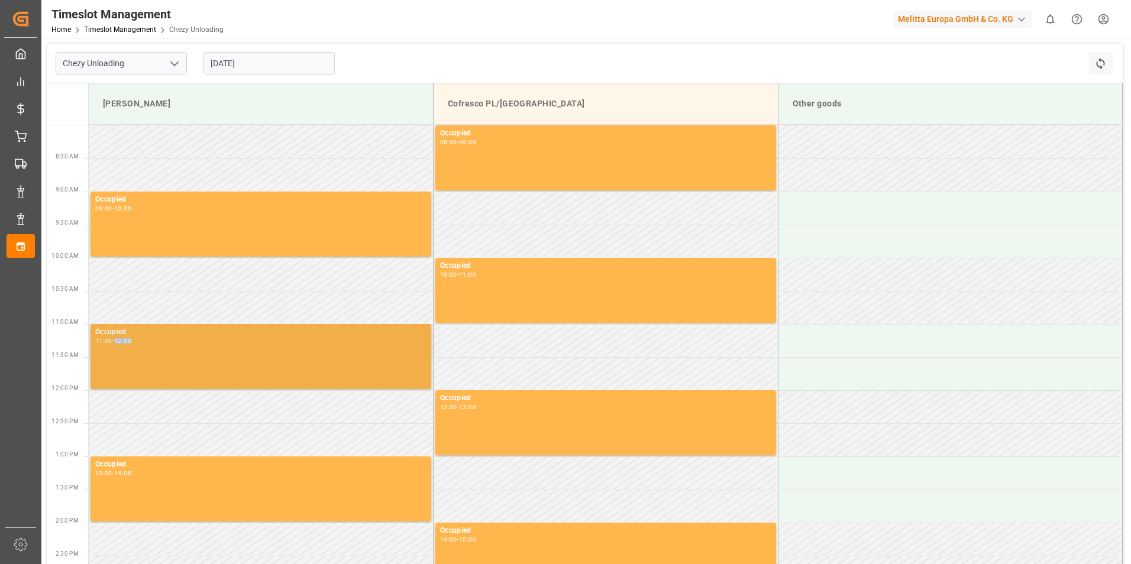
click at [117, 342] on div "Occupied 11:00 - 12:00" at bounding box center [260, 357] width 331 height 60
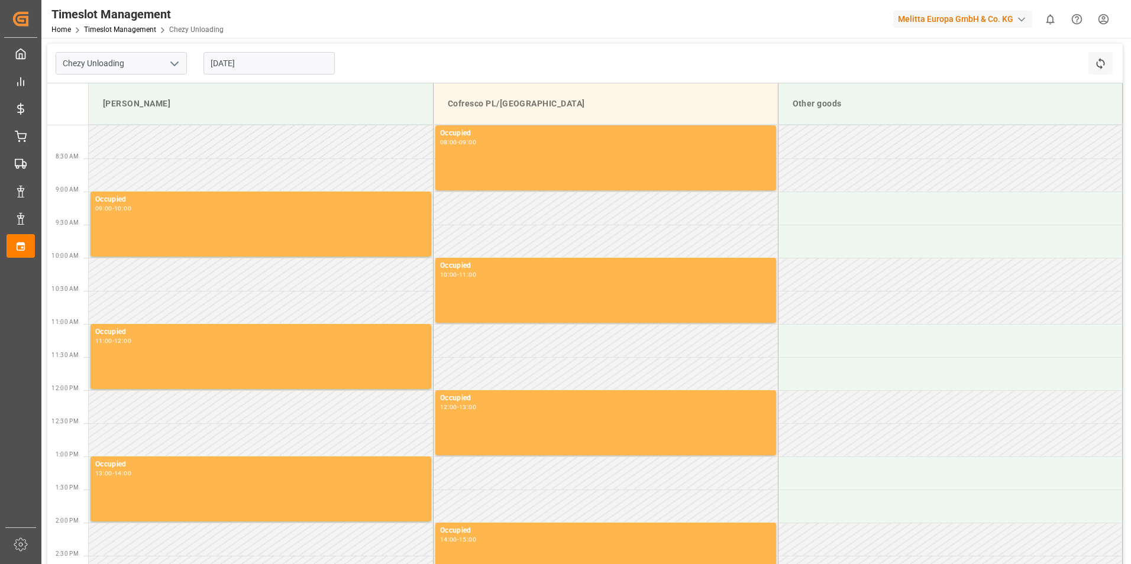
drag, startPoint x: 117, startPoint y: 342, endPoint x: 248, endPoint y: 294, distance: 139.2
click at [248, 294] on tbody "Occupied 08:00 - 09:00 Occupied 09:00 - 10:00 Occupied 10:00 - 11:00 Occupied 1…" at bounding box center [606, 437] width 1034 height 625
drag, startPoint x: 248, startPoint y: 294, endPoint x: 209, endPoint y: 524, distance: 233.3
click at [209, 524] on tbody "Occupied 08:00 - 09:00 Occupied 09:00 - 10:00 Occupied 10:00 - 11:00 Occupied 1…" at bounding box center [606, 437] width 1034 height 625
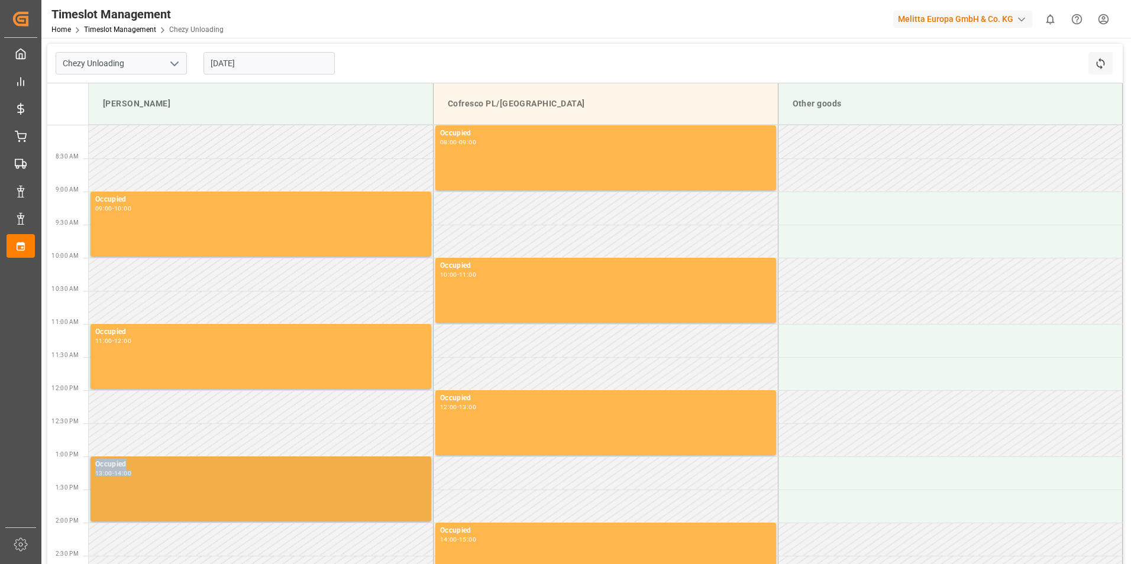
drag, startPoint x: 209, startPoint y: 524, endPoint x: 159, endPoint y: 494, distance: 59.1
click at [159, 494] on div "Occupied 13:00 - 14:00" at bounding box center [260, 489] width 331 height 60
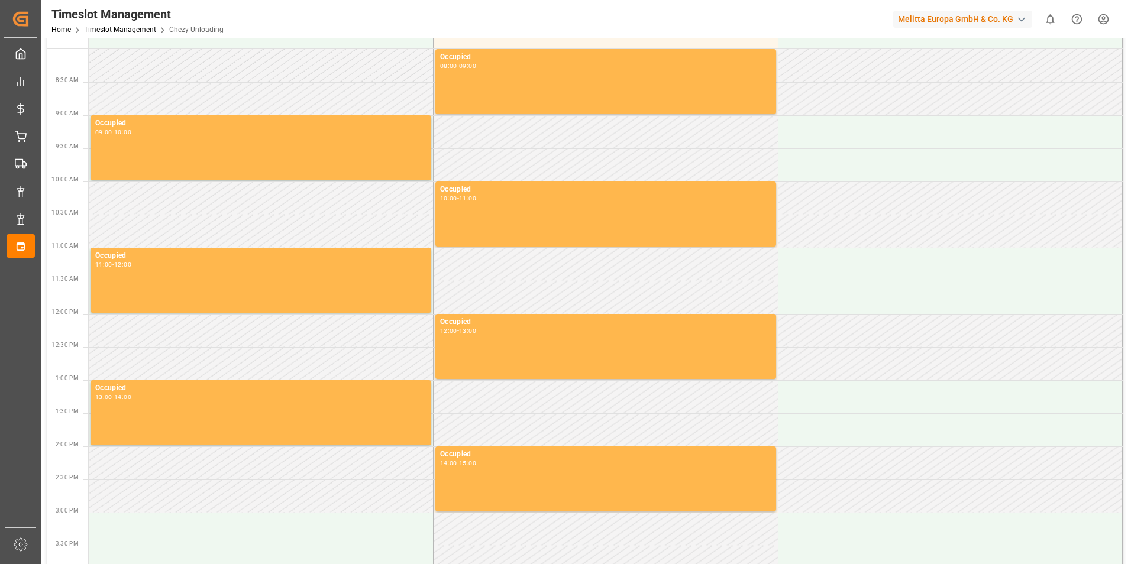
scroll to position [237, 0]
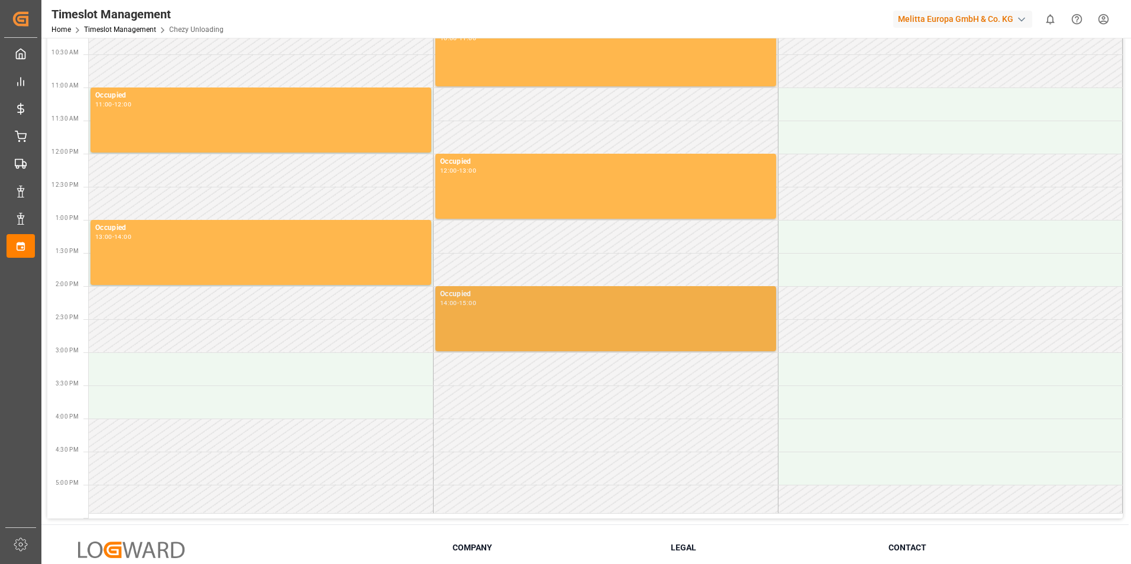
click at [586, 340] on div "Occupied 14:00 - 15:00" at bounding box center [605, 319] width 331 height 60
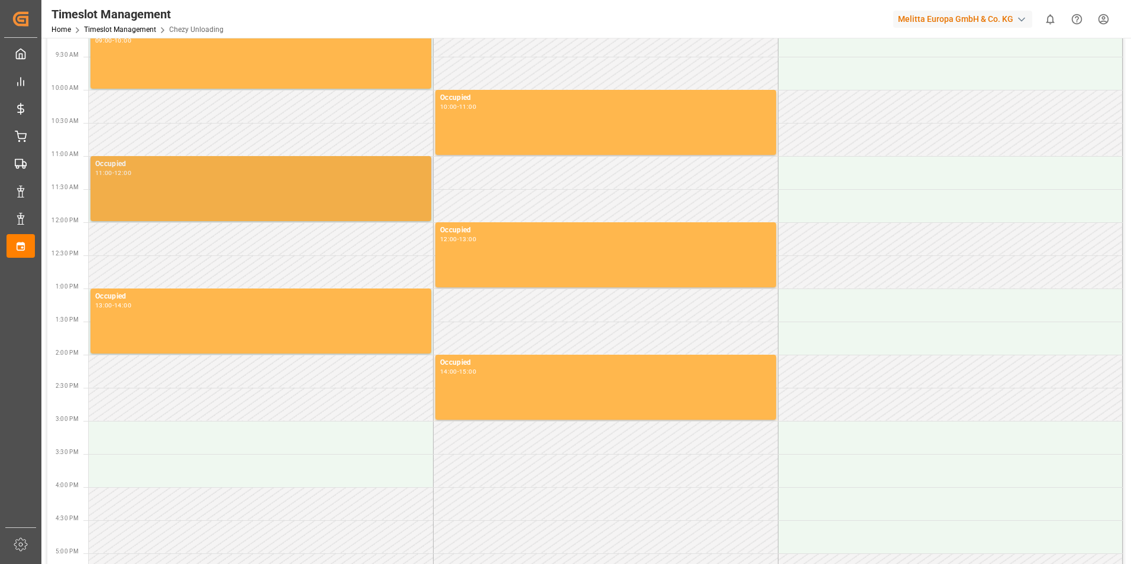
scroll to position [0, 0]
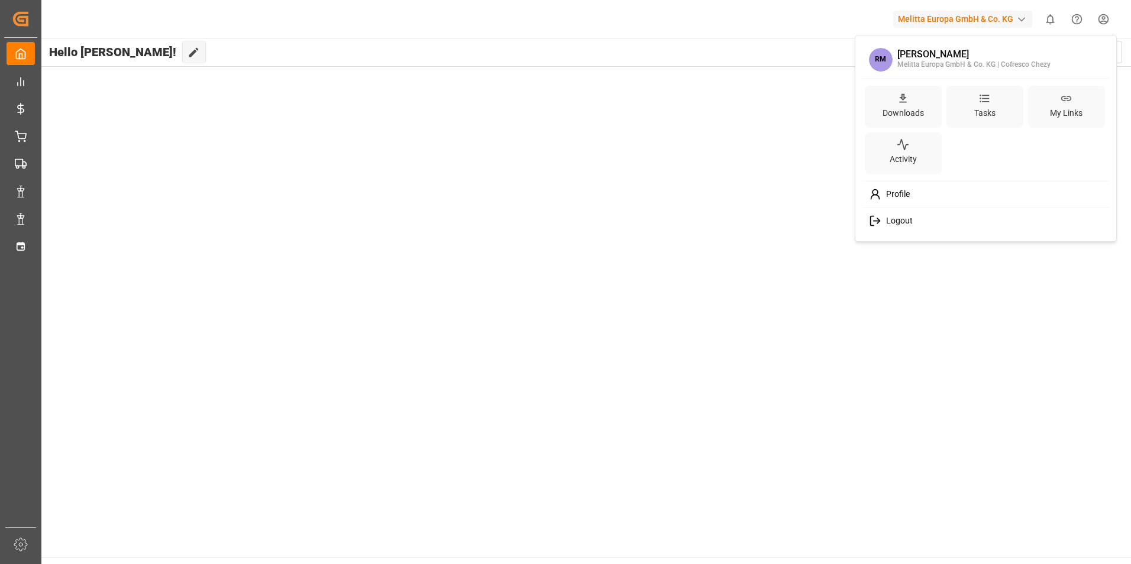
click at [1109, 21] on html "Created by potrace 1.15, written by Peter Selinger 2001-2017 Created by potrace…" at bounding box center [565, 282] width 1131 height 564
click at [897, 222] on span "Logout" at bounding box center [896, 221] width 31 height 11
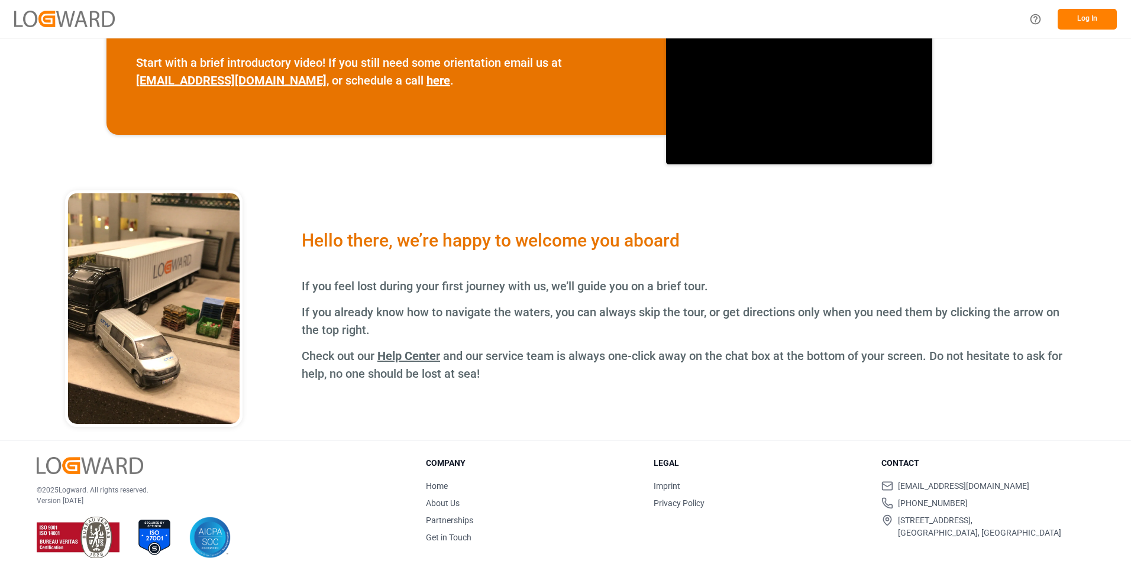
scroll to position [425, 0]
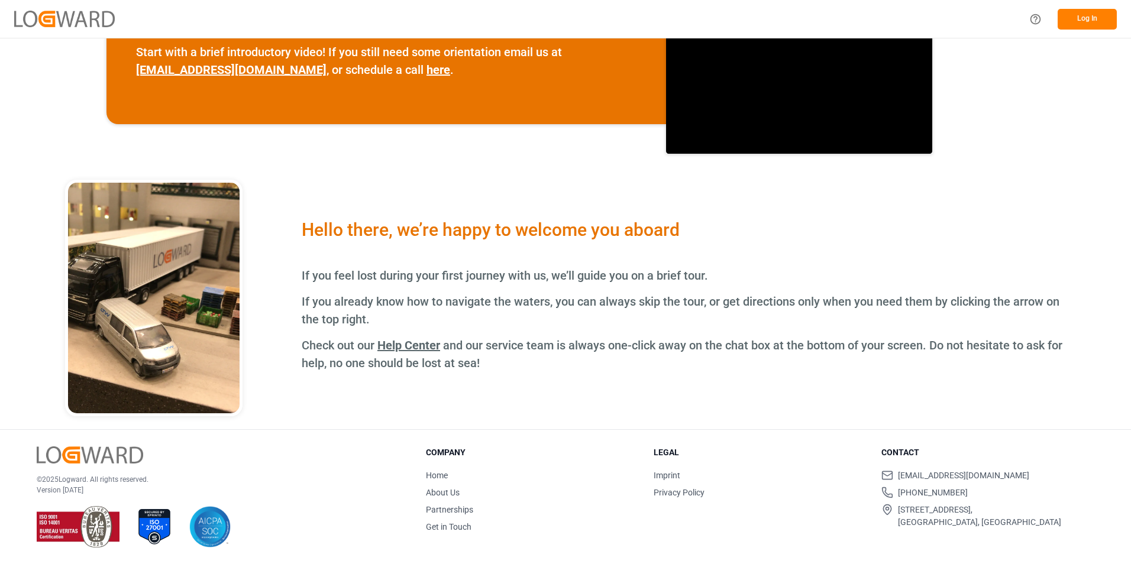
click at [1092, 15] on button "Log In" at bounding box center [1087, 19] width 59 height 21
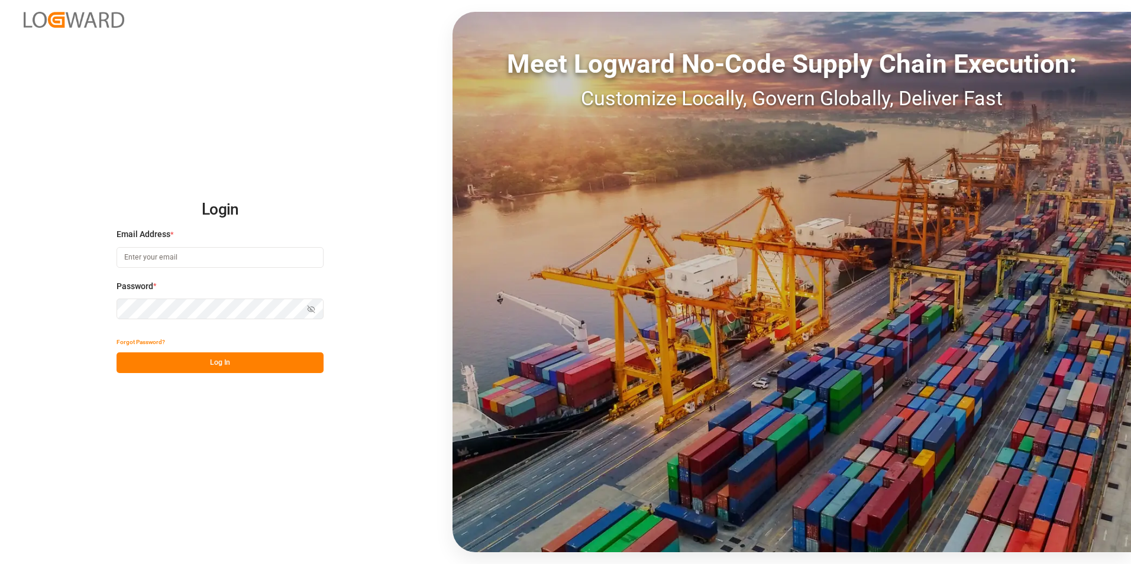
type input "[PERSON_NAME][EMAIL_ADDRESS][PERSON_NAME][DOMAIN_NAME]"
click at [310, 310] on div "Show password" at bounding box center [220, 309] width 207 height 21
click at [309, 306] on icon "button" at bounding box center [311, 309] width 7 height 7
click at [309, 306] on icon "button" at bounding box center [311, 309] width 8 height 8
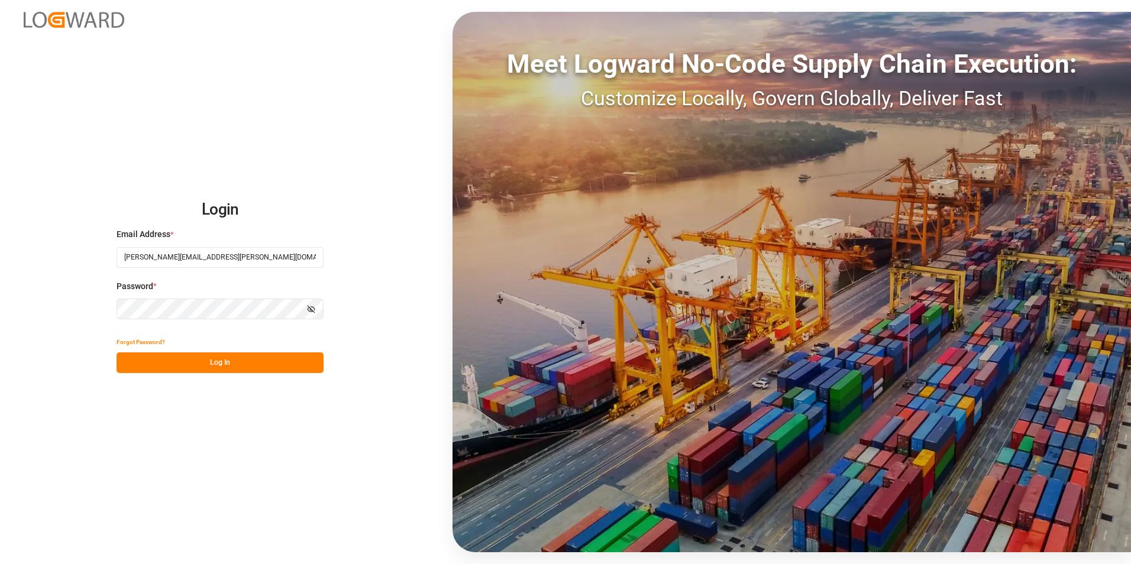
click at [309, 306] on icon "button" at bounding box center [311, 309] width 7 height 7
click at [194, 363] on button "Log In" at bounding box center [220, 363] width 207 height 21
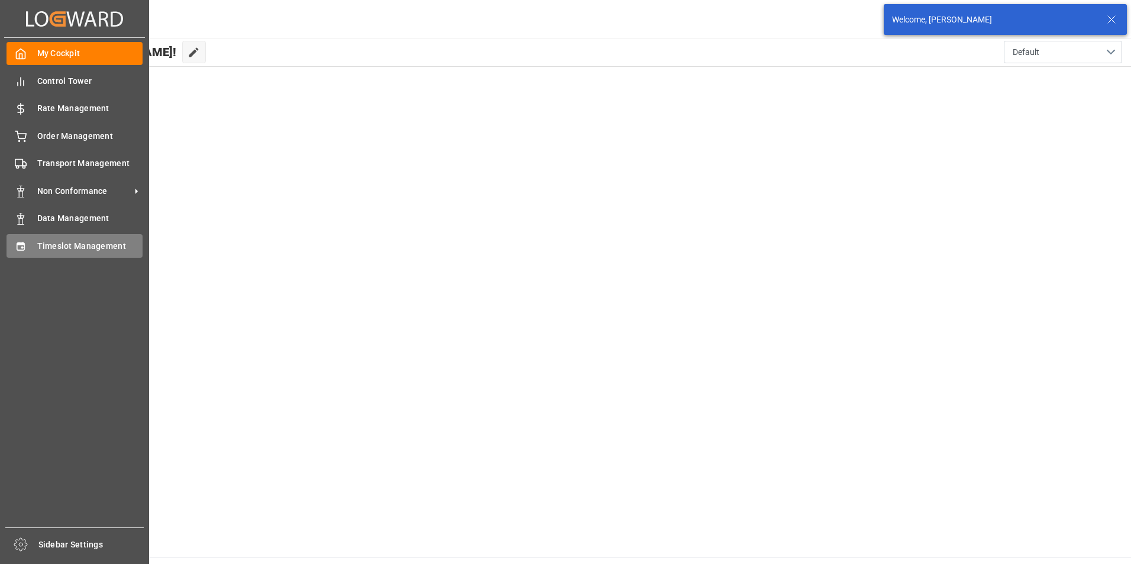
click at [37, 251] on span "Timeslot Management" at bounding box center [90, 246] width 106 height 12
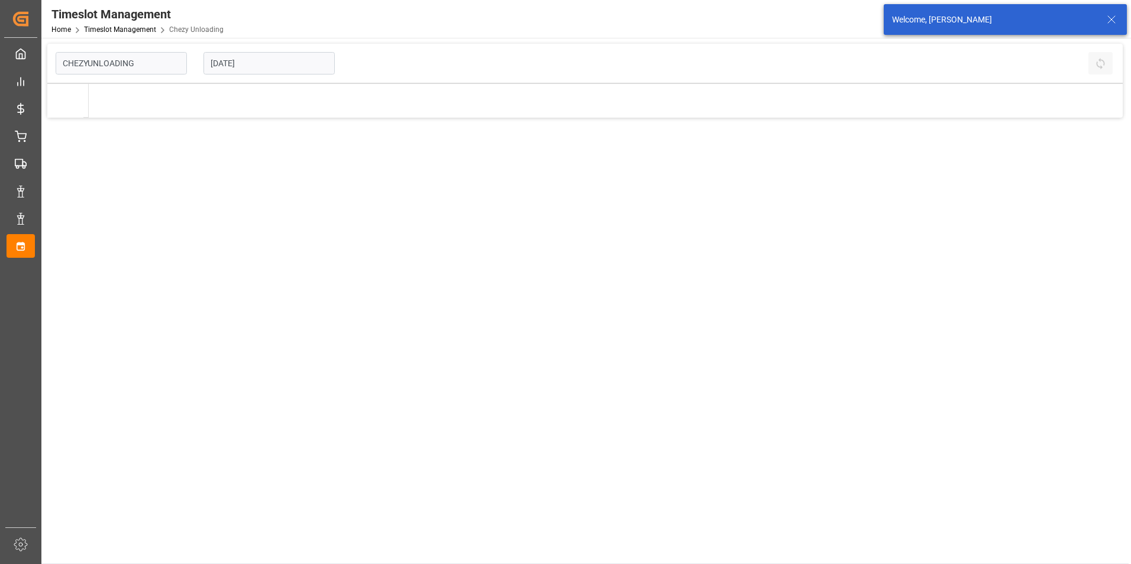
type input "Chezy Unloading"
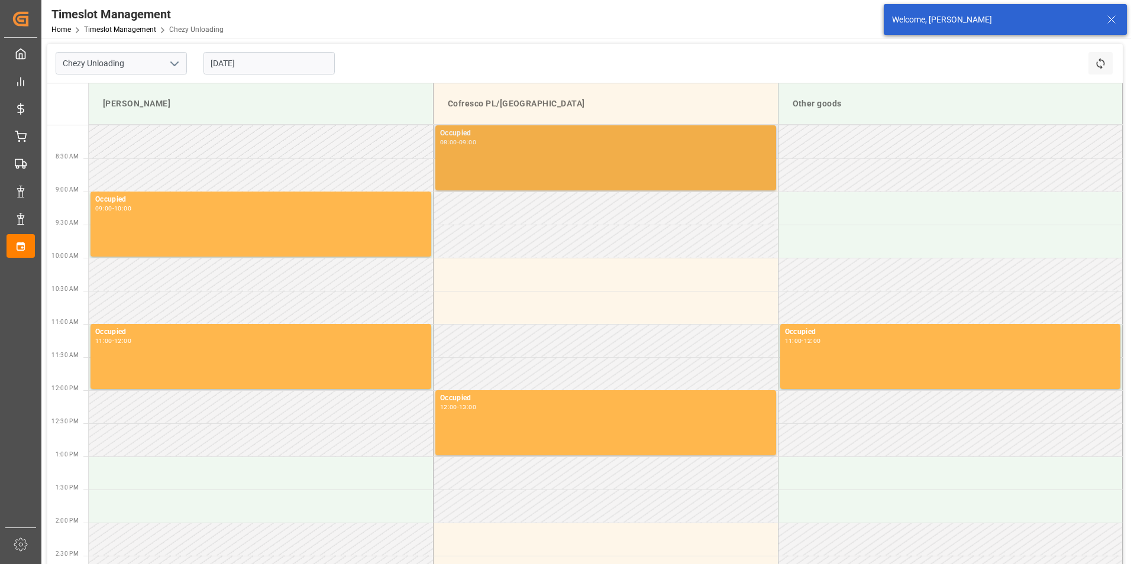
click at [550, 168] on div "Occupied 08:00 - 09:00" at bounding box center [605, 158] width 331 height 60
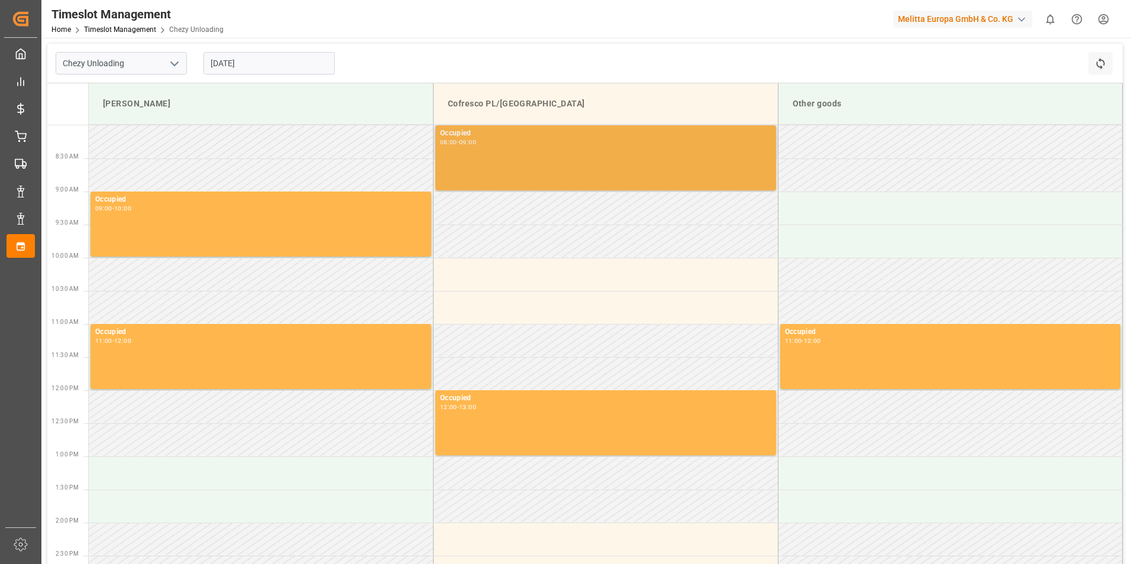
click at [549, 161] on div "Occupied 08:00 - 09:00" at bounding box center [605, 158] width 331 height 60
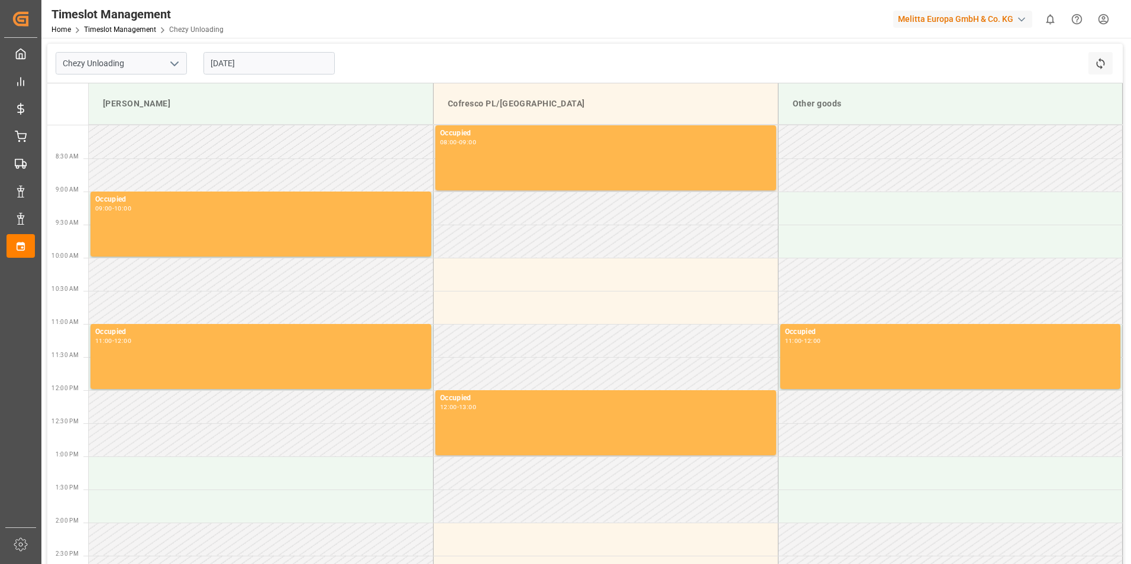
click at [266, 57] on input "[DATE]" at bounding box center [268, 63] width 131 height 22
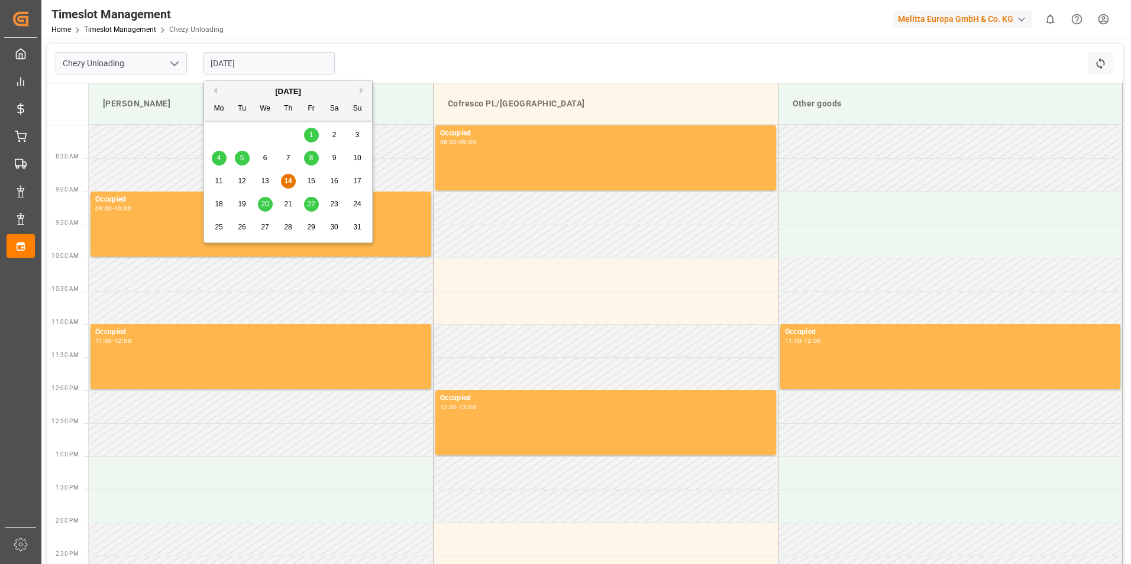
click at [241, 203] on span "19" at bounding box center [242, 204] width 8 height 8
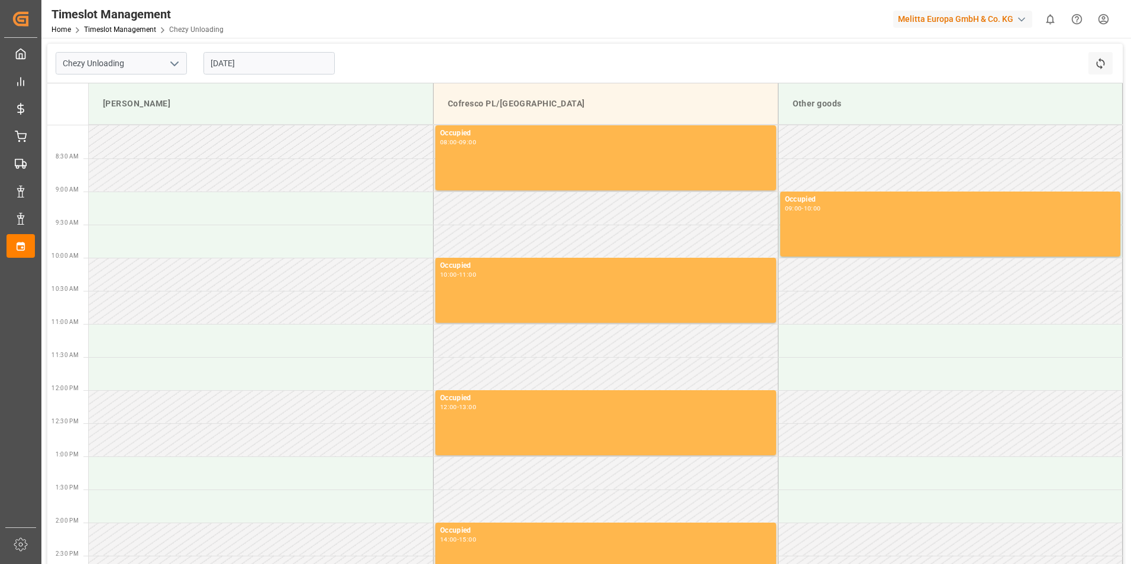
scroll to position [237, 0]
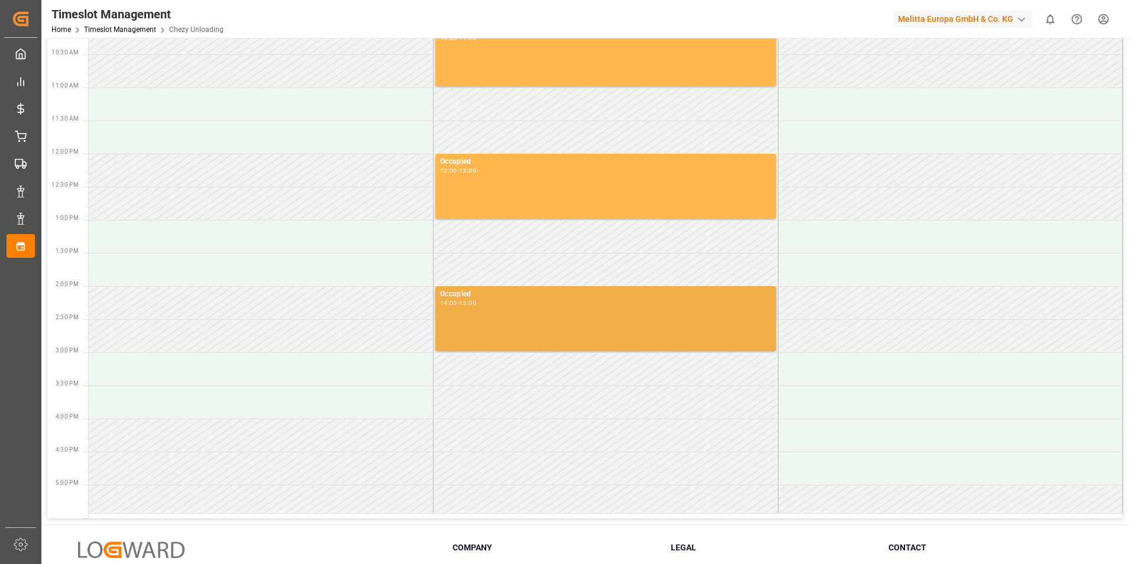
click at [560, 327] on div "Occupied 14:00 - 15:00" at bounding box center [605, 319] width 331 height 60
click at [560, 325] on div "Occupied 14:00 - 15:00" at bounding box center [605, 319] width 331 height 60
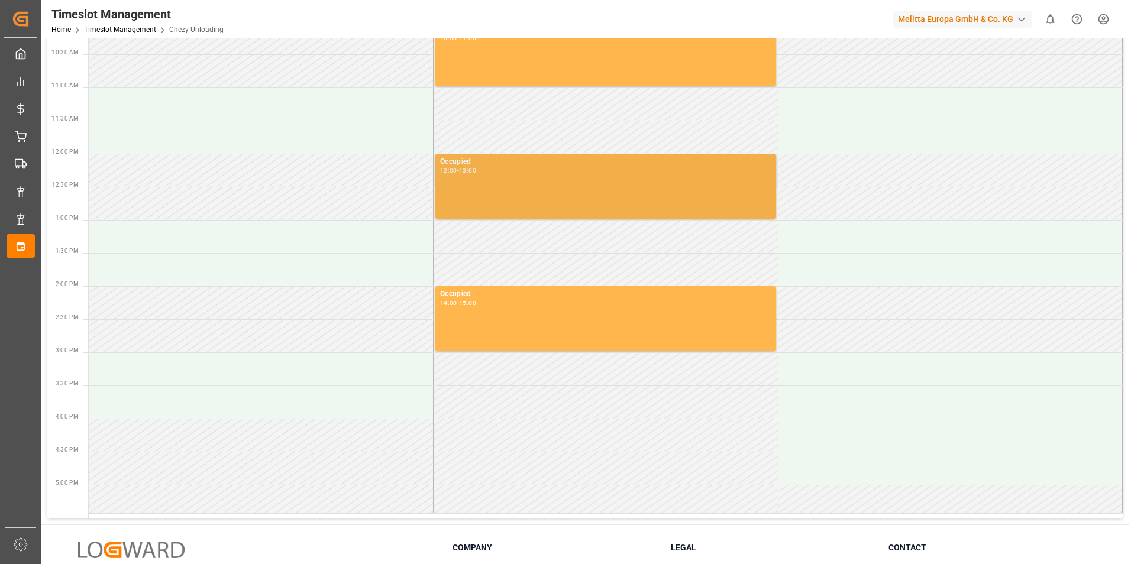
click at [570, 193] on div "Occupied 12:00 - 13:00" at bounding box center [605, 186] width 331 height 60
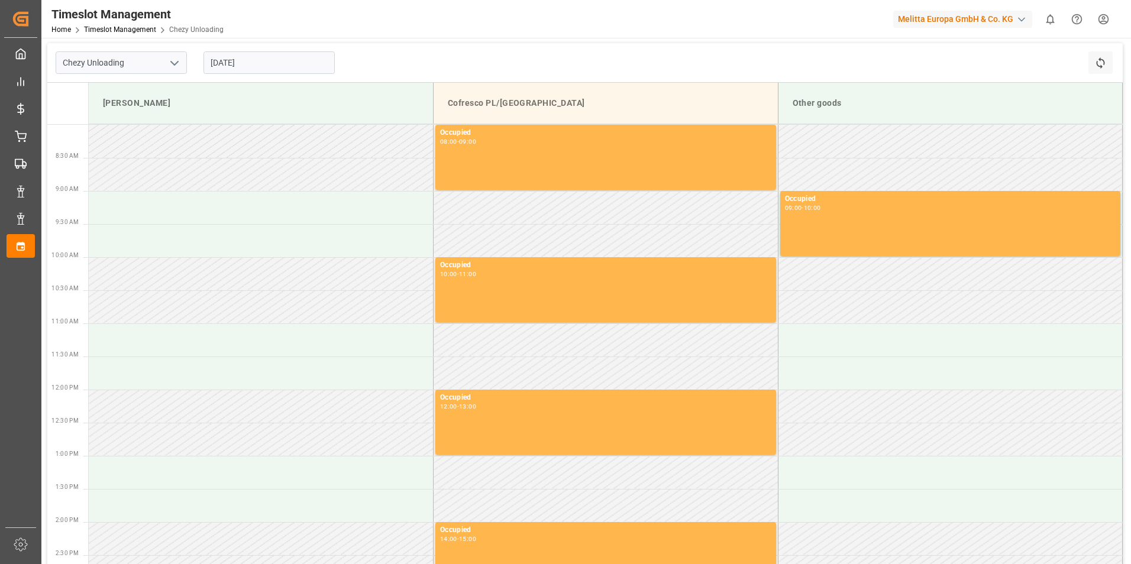
scroll to position [0, 0]
click at [270, 59] on input "[DATE]" at bounding box center [268, 63] width 131 height 22
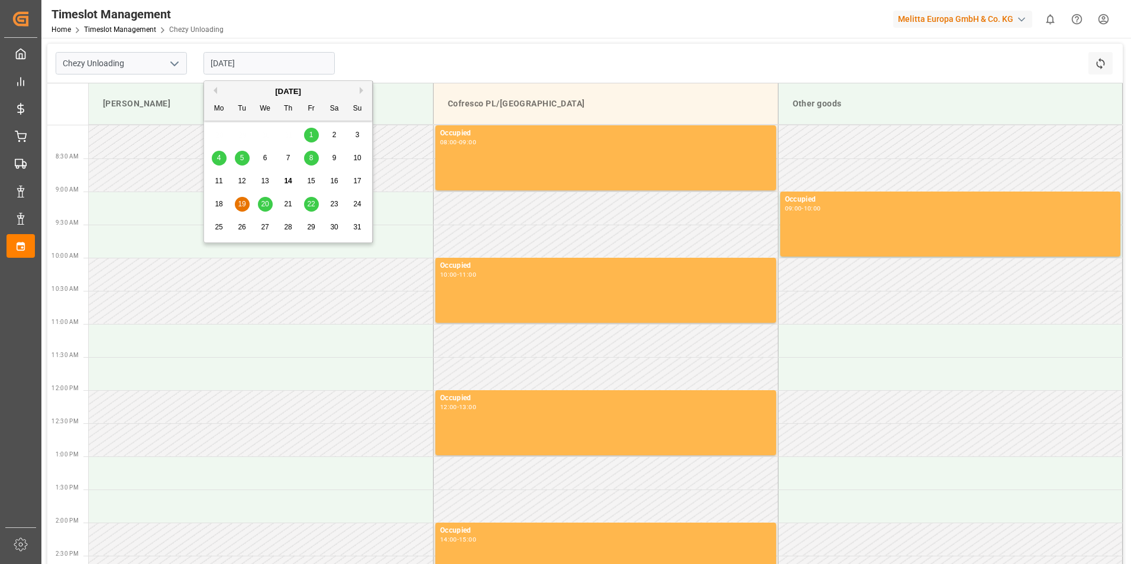
click at [285, 203] on span "21" at bounding box center [288, 204] width 8 height 8
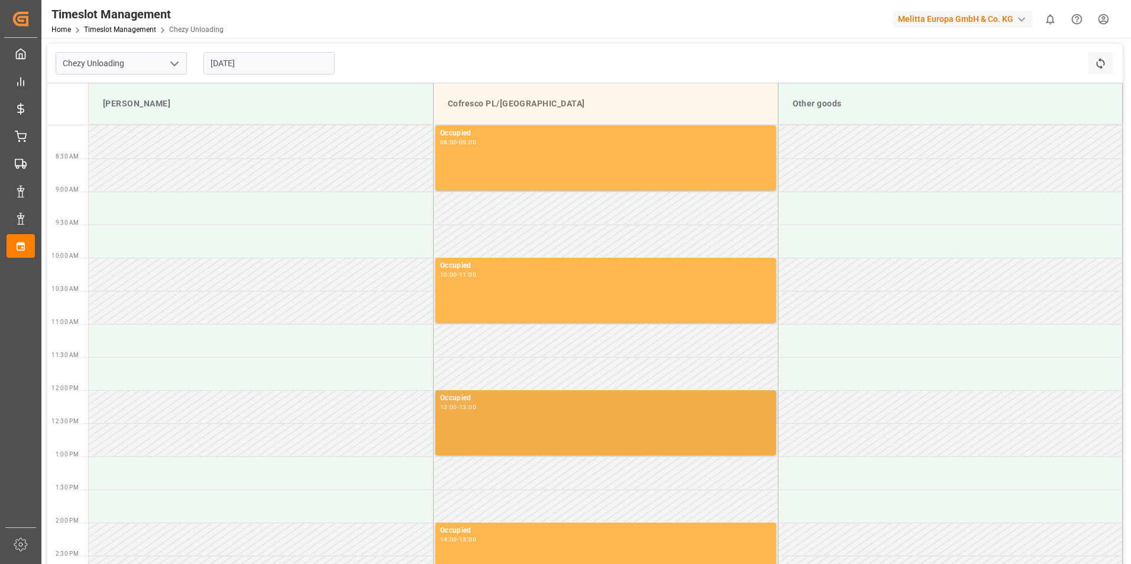
click at [495, 422] on div "Occupied 12:00 - 13:00" at bounding box center [605, 423] width 331 height 60
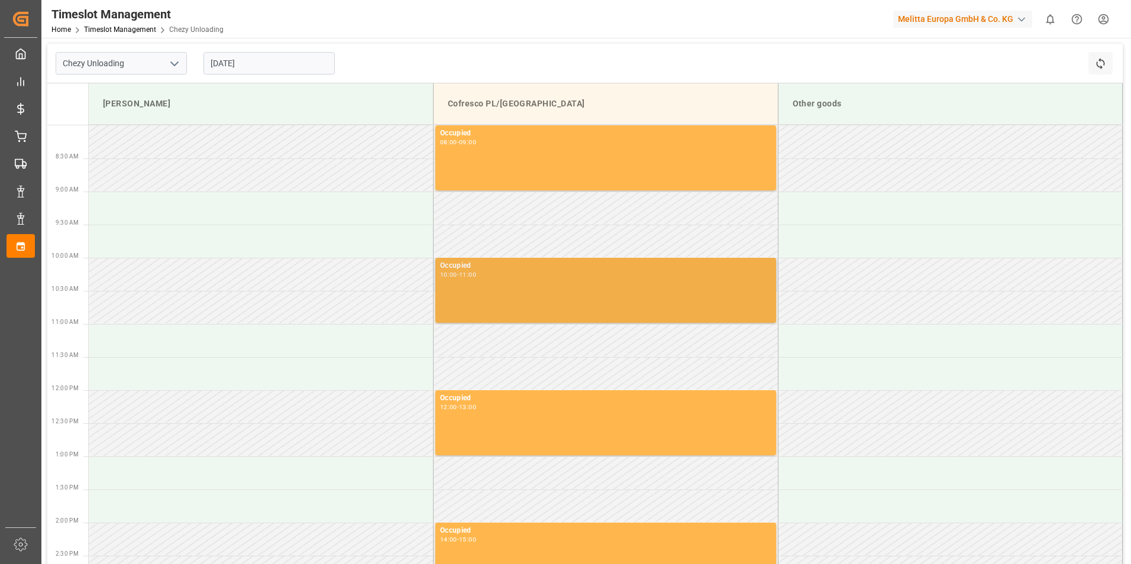
click at [567, 267] on div "Occupied" at bounding box center [605, 266] width 331 height 12
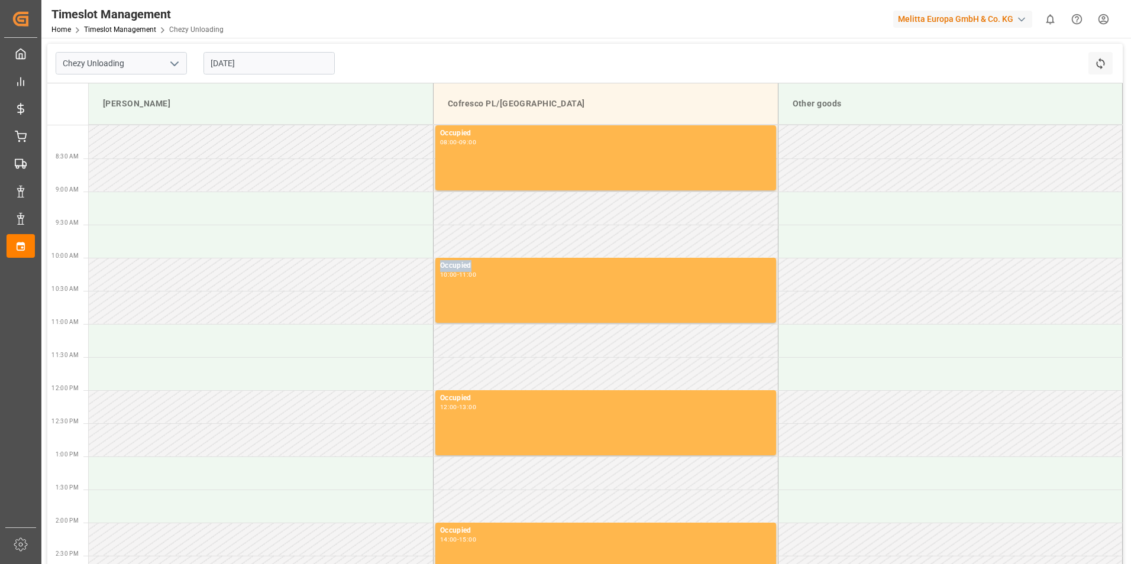
drag, startPoint x: 571, startPoint y: 258, endPoint x: 578, endPoint y: 224, distance: 35.0
click at [578, 224] on tbody "Occupied 08:00 - 09:00 Occupied 10:00 - 11:00 Occupied 12:00 - 13:00 Occupied 1…" at bounding box center [606, 437] width 1034 height 625
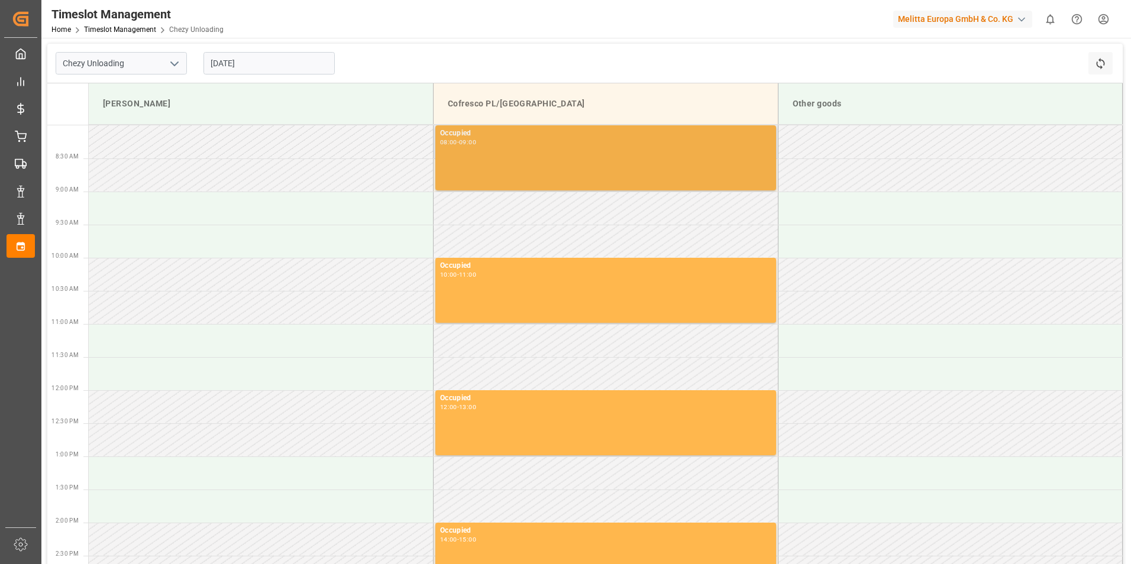
drag, startPoint x: 578, startPoint y: 224, endPoint x: 584, endPoint y: 183, distance: 40.6
click at [584, 185] on div "Occupied 08:00 - 09:00" at bounding box center [605, 158] width 331 height 60
click at [529, 163] on div "Occupied 08:00 - 09:00" at bounding box center [605, 158] width 331 height 60
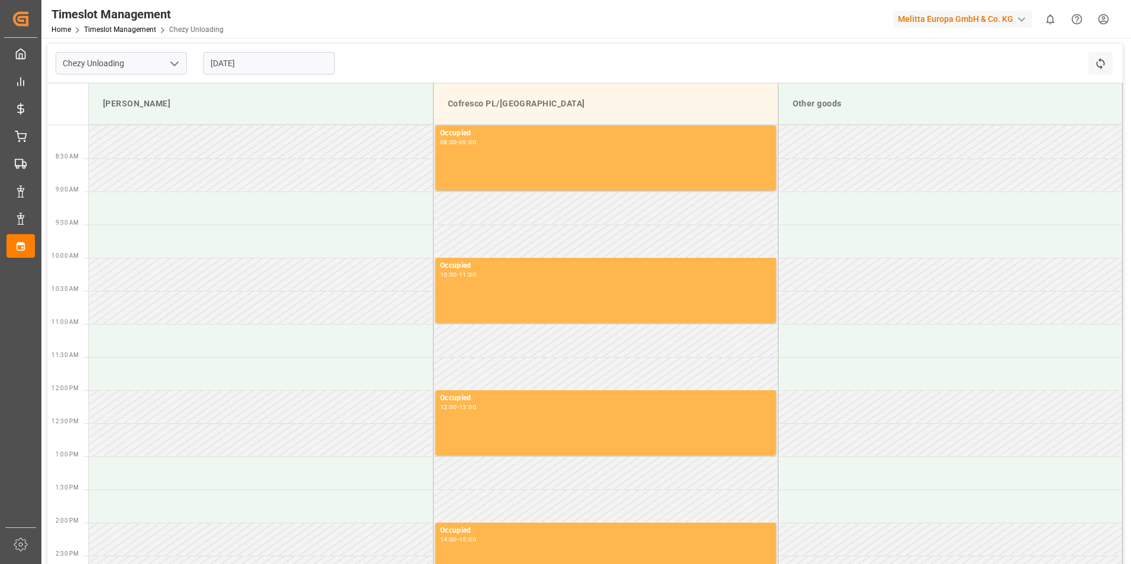
click at [493, 145] on div "Occupied 08:00 - 09:00" at bounding box center [605, 158] width 331 height 60
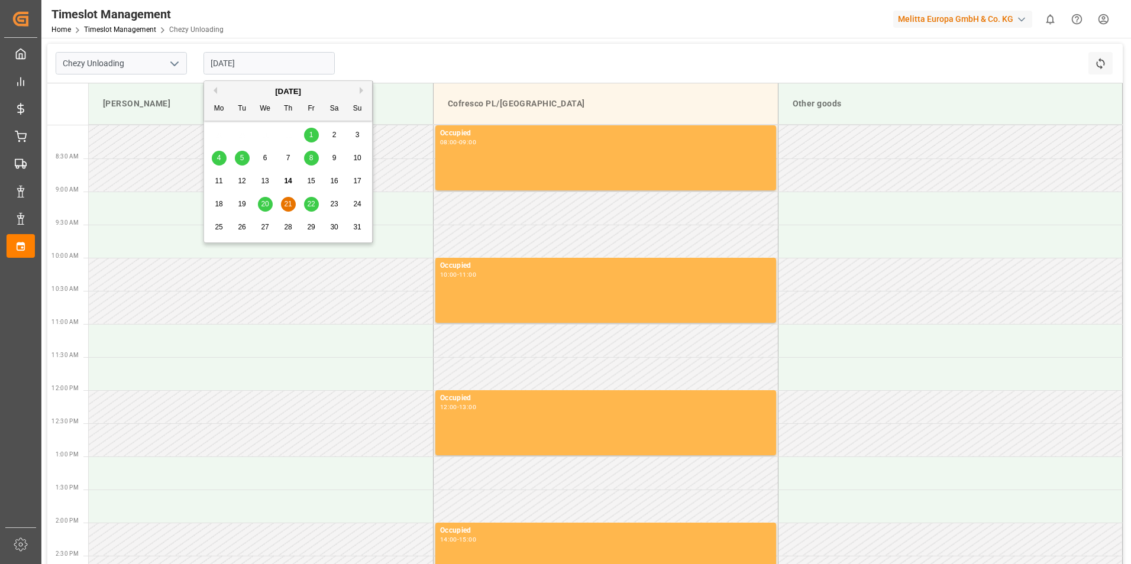
click at [269, 67] on input "[DATE]" at bounding box center [268, 63] width 131 height 22
click at [309, 205] on span "22" at bounding box center [311, 204] width 8 height 8
type input "[DATE]"
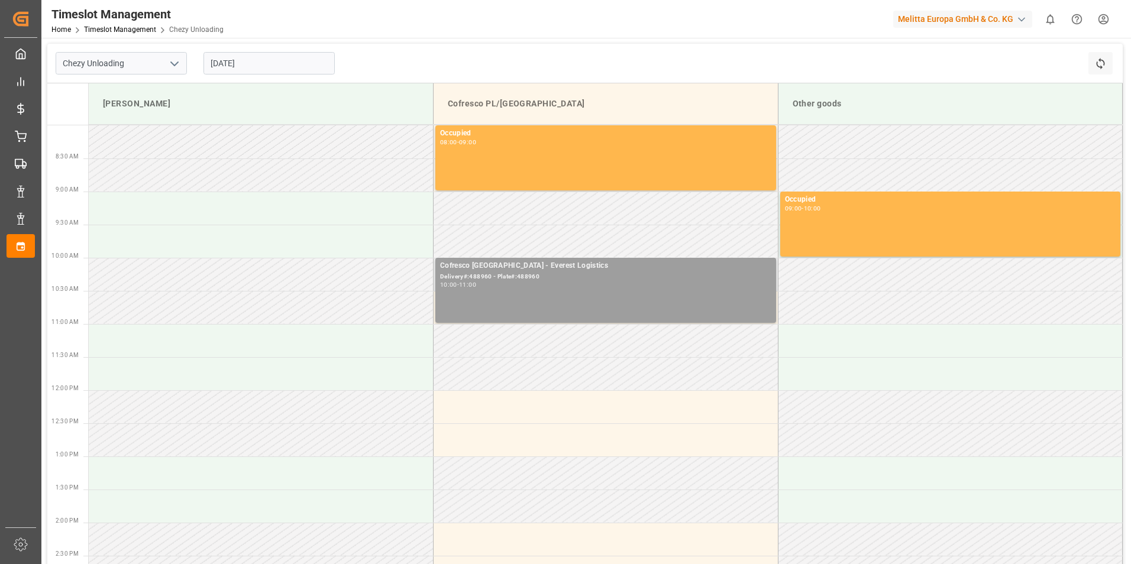
click at [563, 296] on div "Cofresco Poland - Everest Logistics Delivery#:488960 - Plate#:488960 10:00 - 11…" at bounding box center [605, 290] width 331 height 60
